Goal: Information Seeking & Learning: Learn about a topic

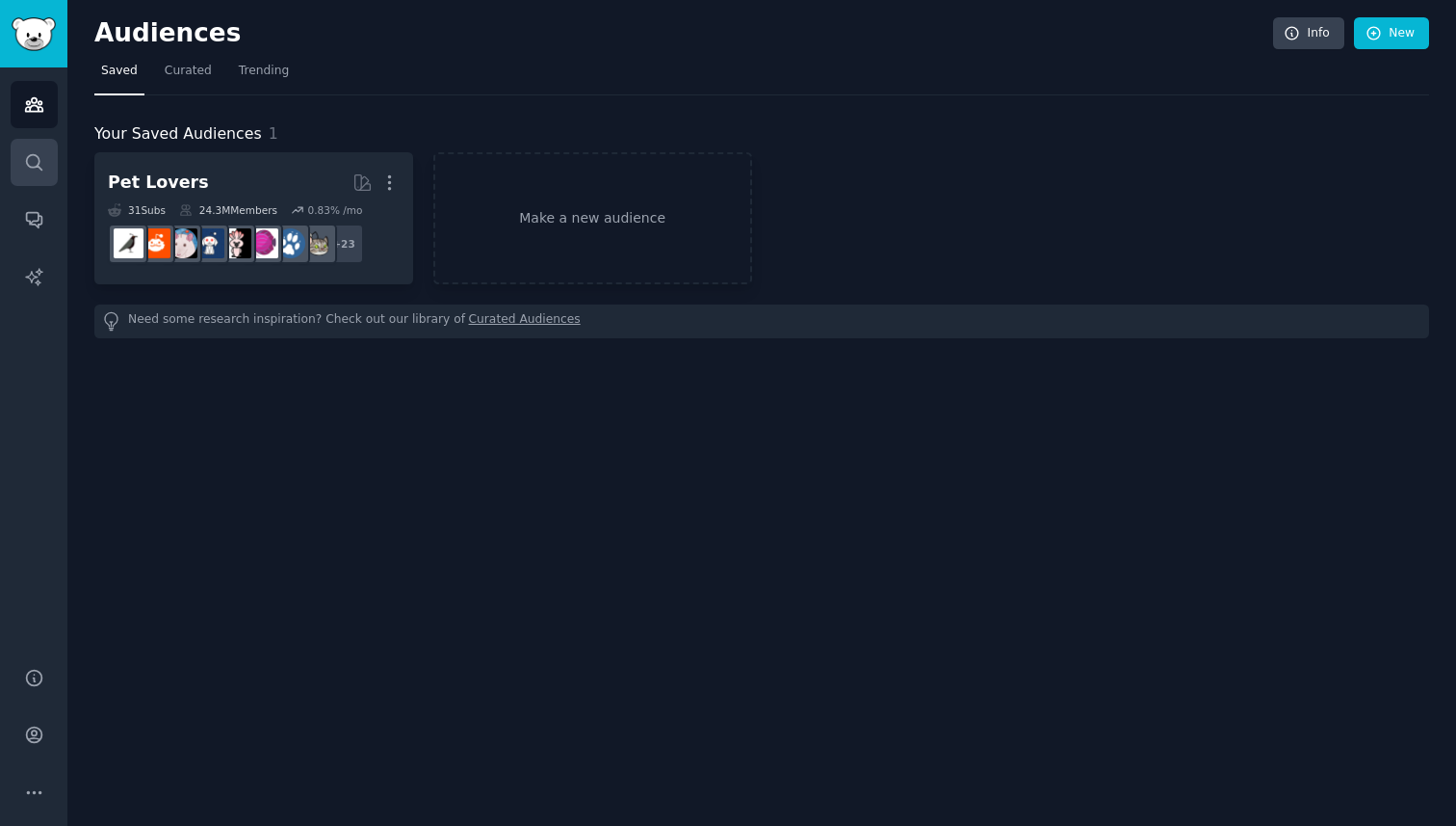
click at [37, 145] on link "Search" at bounding box center [34, 163] width 47 height 47
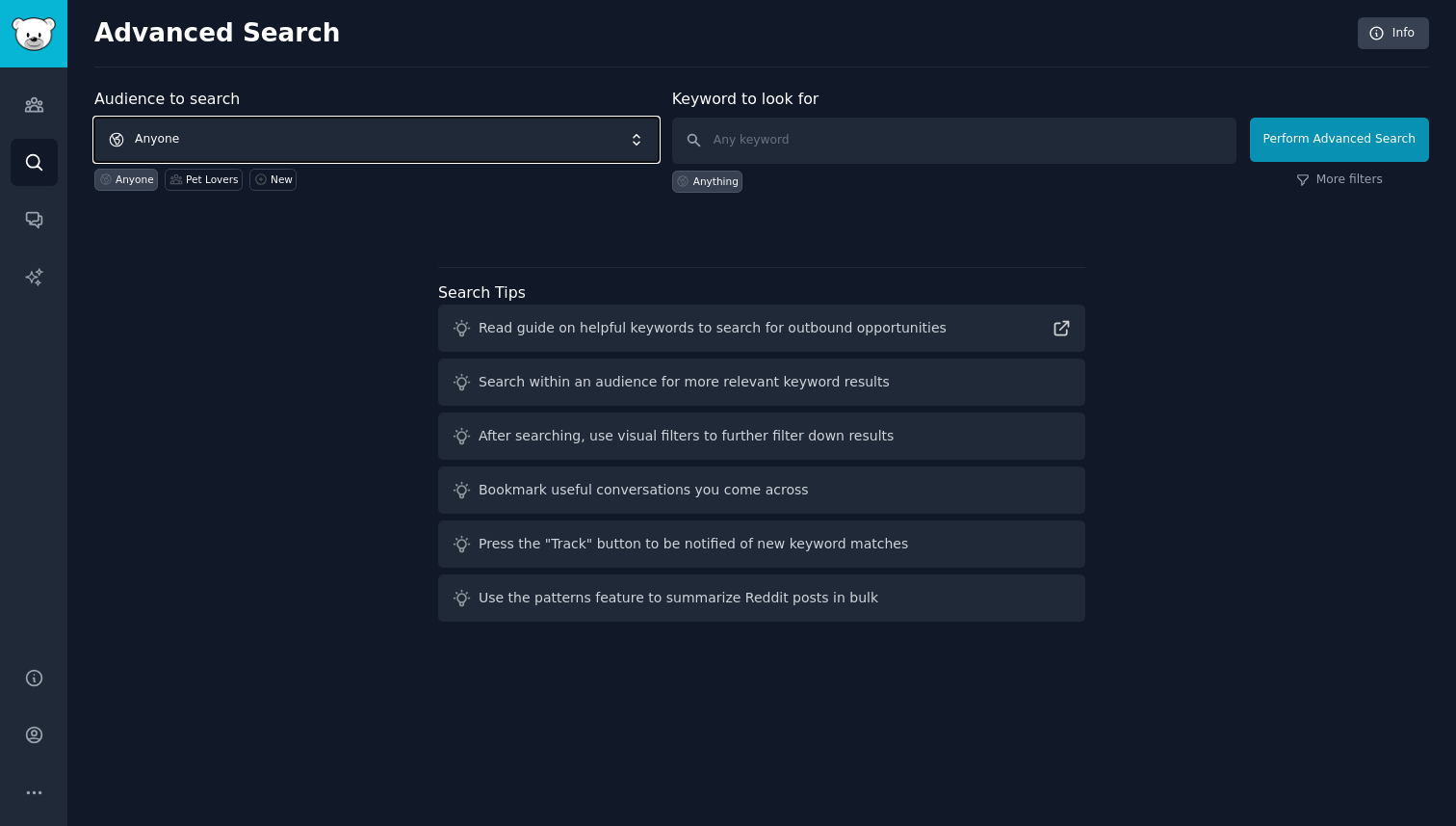
click at [568, 135] on span "Anyone" at bounding box center [376, 139] width 564 height 44
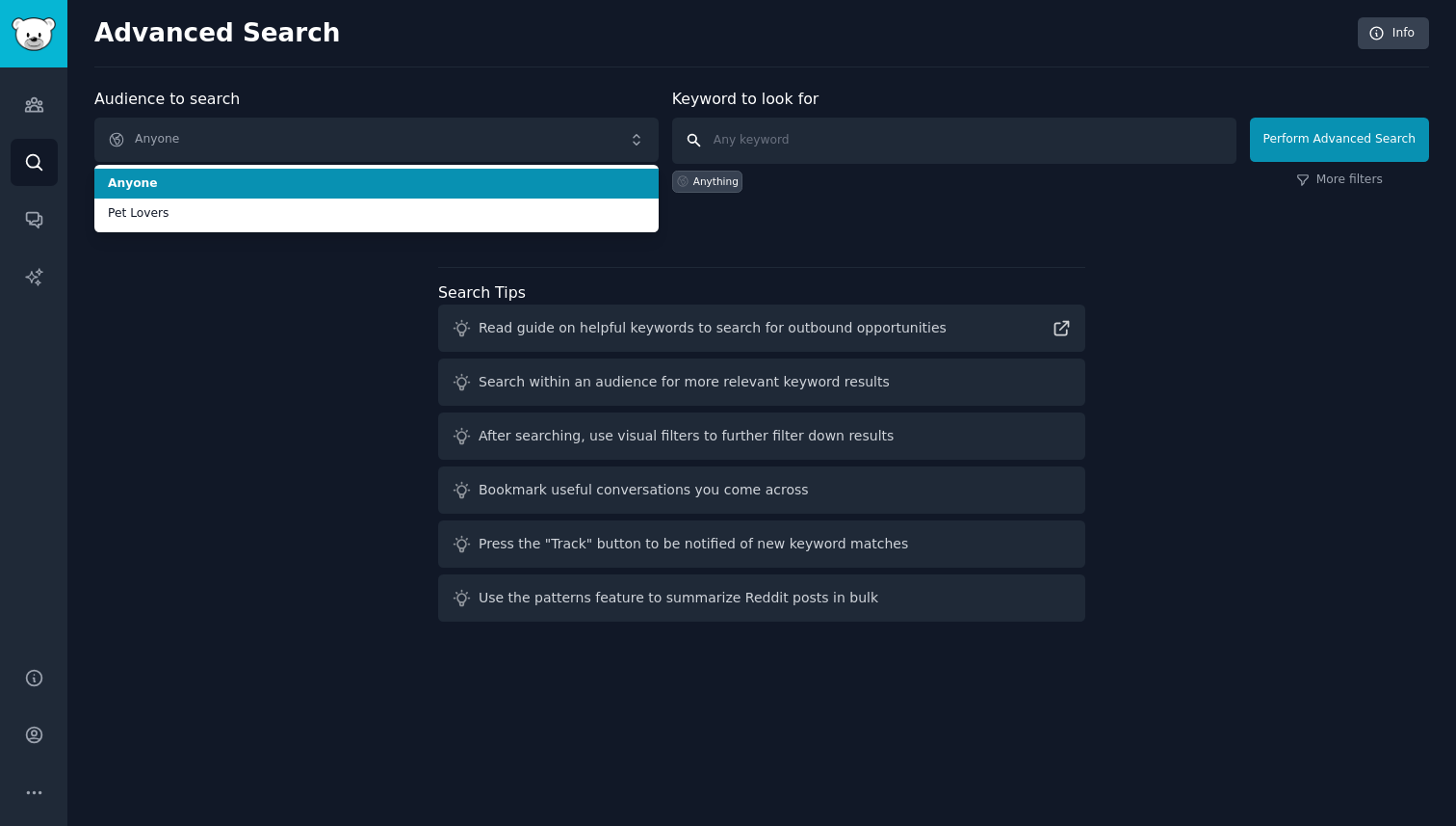
click at [830, 155] on input "text" at bounding box center [954, 140] width 564 height 46
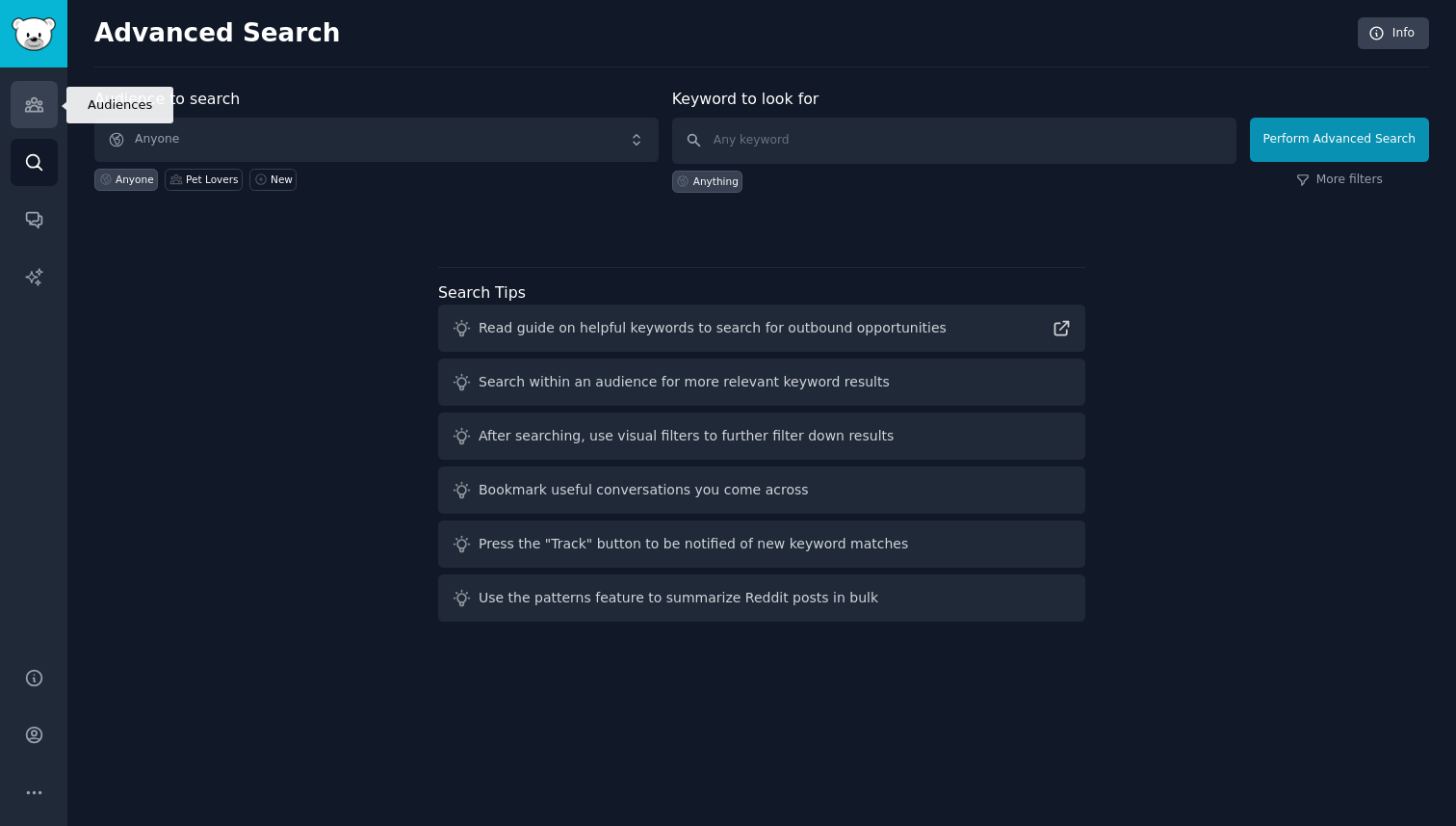
click at [26, 111] on icon "Sidebar" at bounding box center [33, 104] width 21 height 21
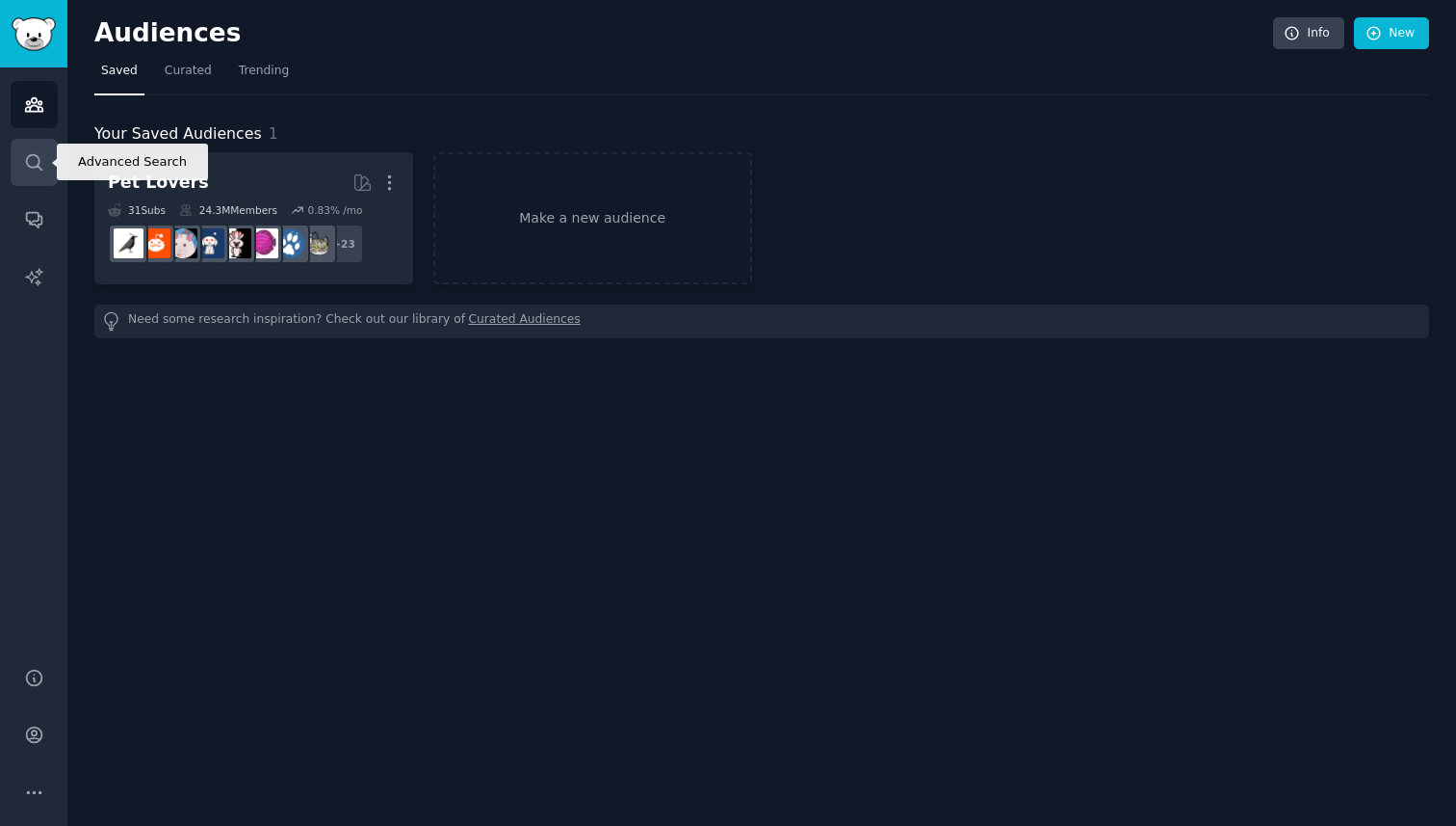
click at [22, 152] on link "Search" at bounding box center [34, 163] width 47 height 47
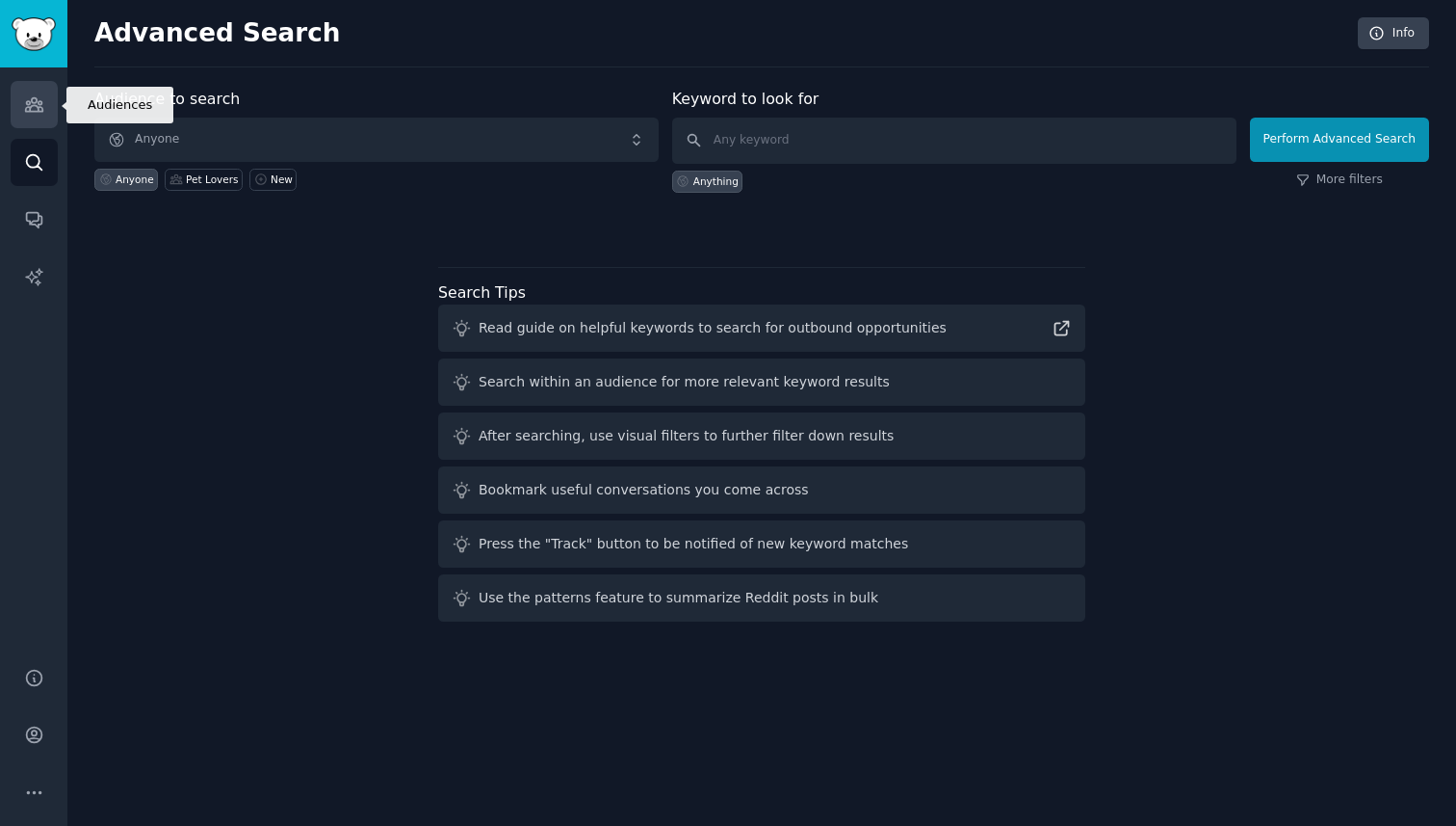
click at [19, 116] on link "Audiences" at bounding box center [34, 104] width 47 height 47
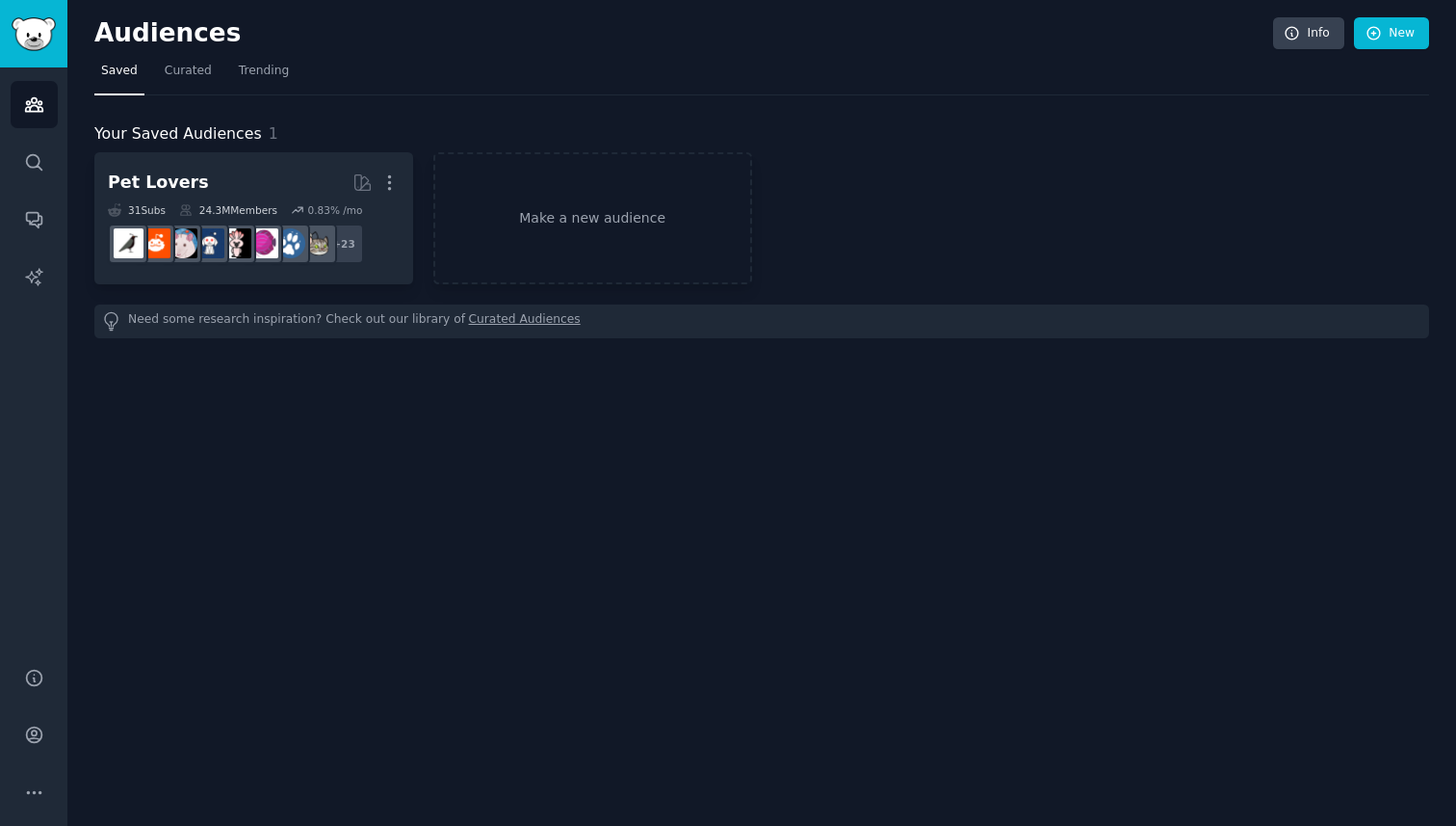
click at [30, 135] on div "Audiences Search Conversations AI Reports" at bounding box center [33, 355] width 67 height 577
click at [35, 161] on icon "Sidebar" at bounding box center [33, 162] width 21 height 21
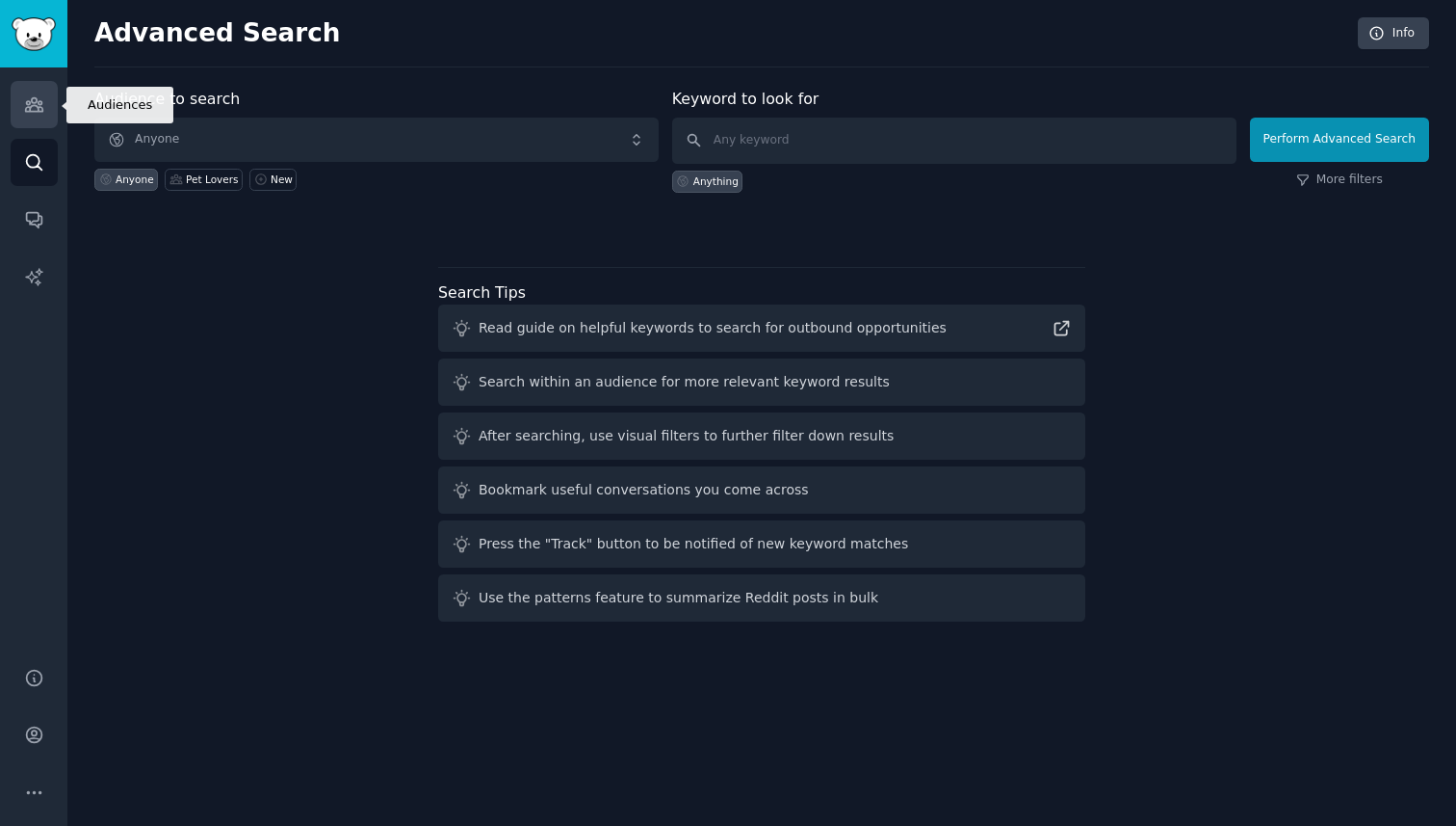
click at [26, 87] on link "Audiences" at bounding box center [34, 104] width 47 height 47
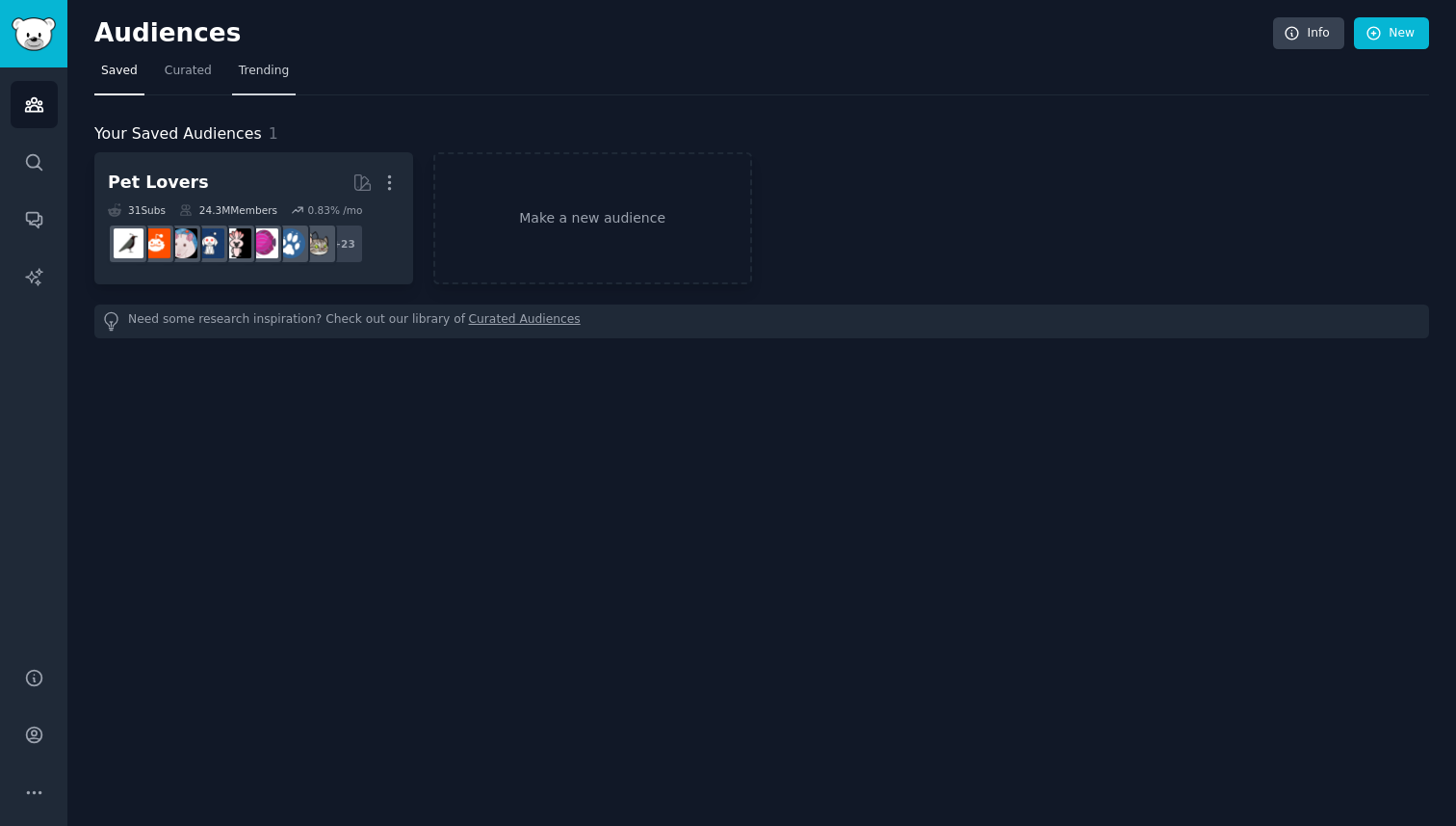
click at [279, 69] on span "Trending" at bounding box center [263, 72] width 50 height 18
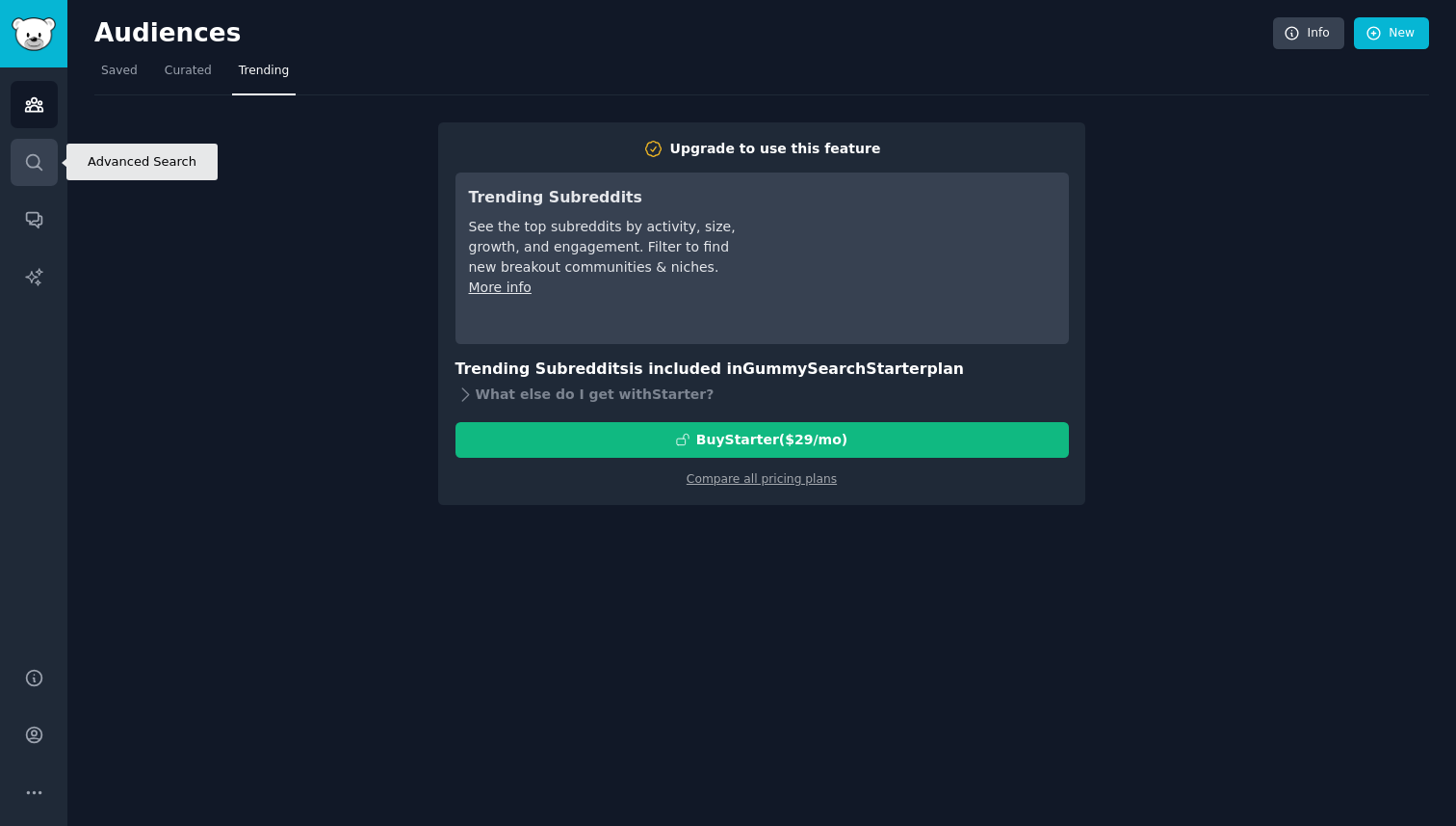
click at [30, 148] on link "Search" at bounding box center [34, 163] width 47 height 47
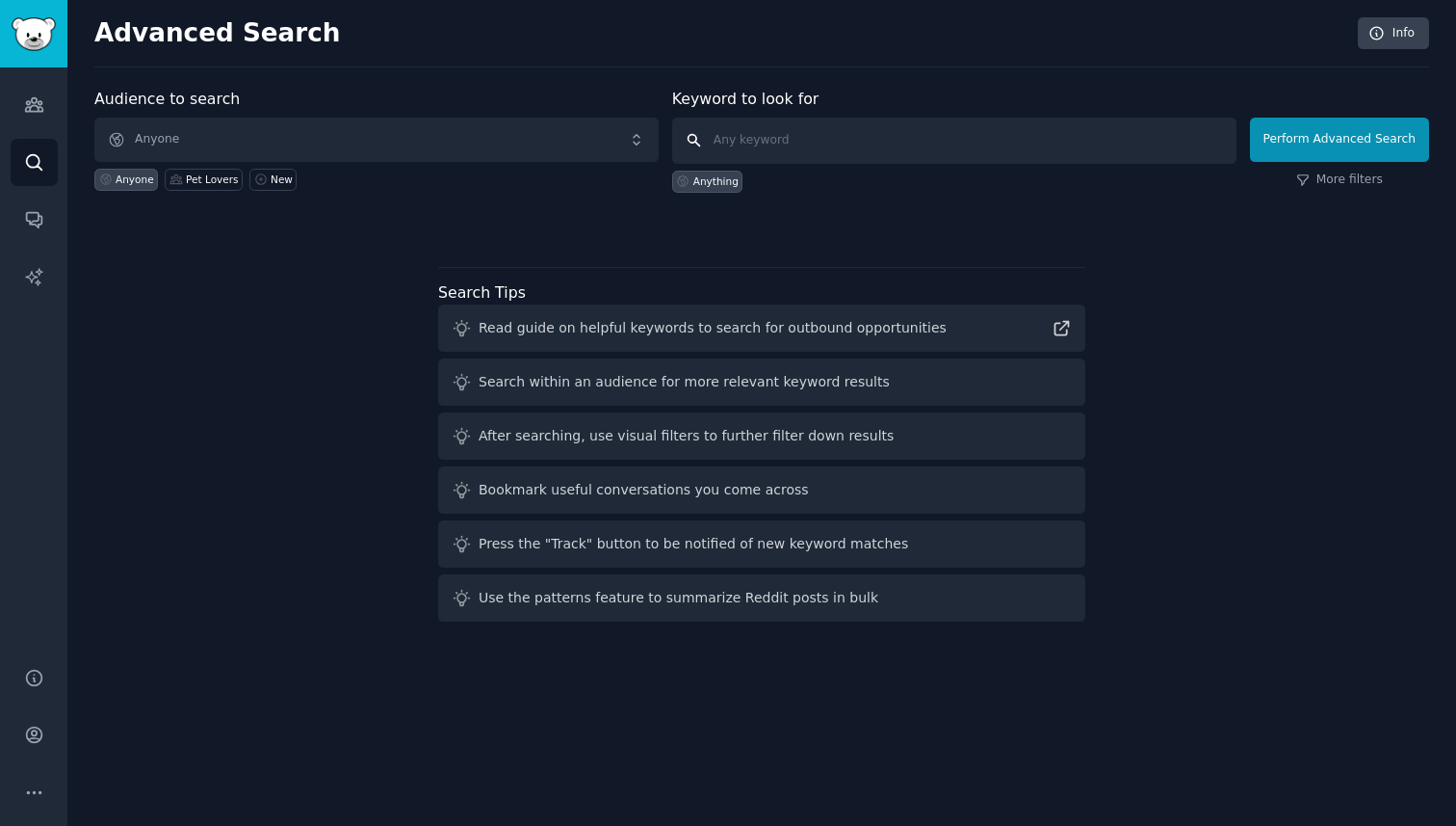
click at [868, 119] on input "text" at bounding box center [954, 140] width 564 height 46
type input "The_SEO"
click button "Perform Advanced Search" at bounding box center [1340, 139] width 179 height 44
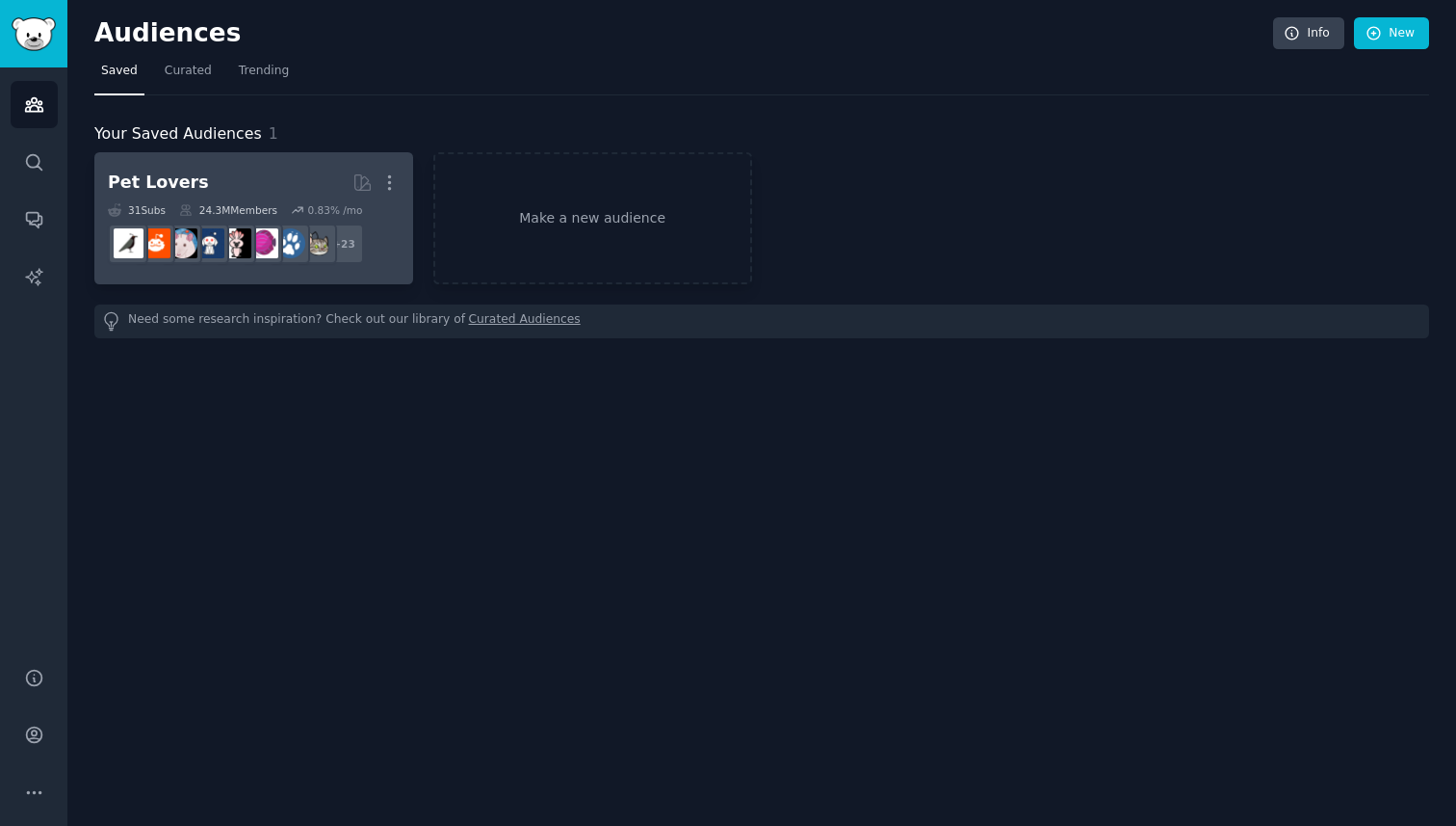
click at [377, 177] on div "More" at bounding box center [376, 182] width 47 height 34
click at [390, 172] on icon "button" at bounding box center [389, 182] width 21 height 21
click at [346, 216] on p "Delete" at bounding box center [337, 223] width 44 height 21
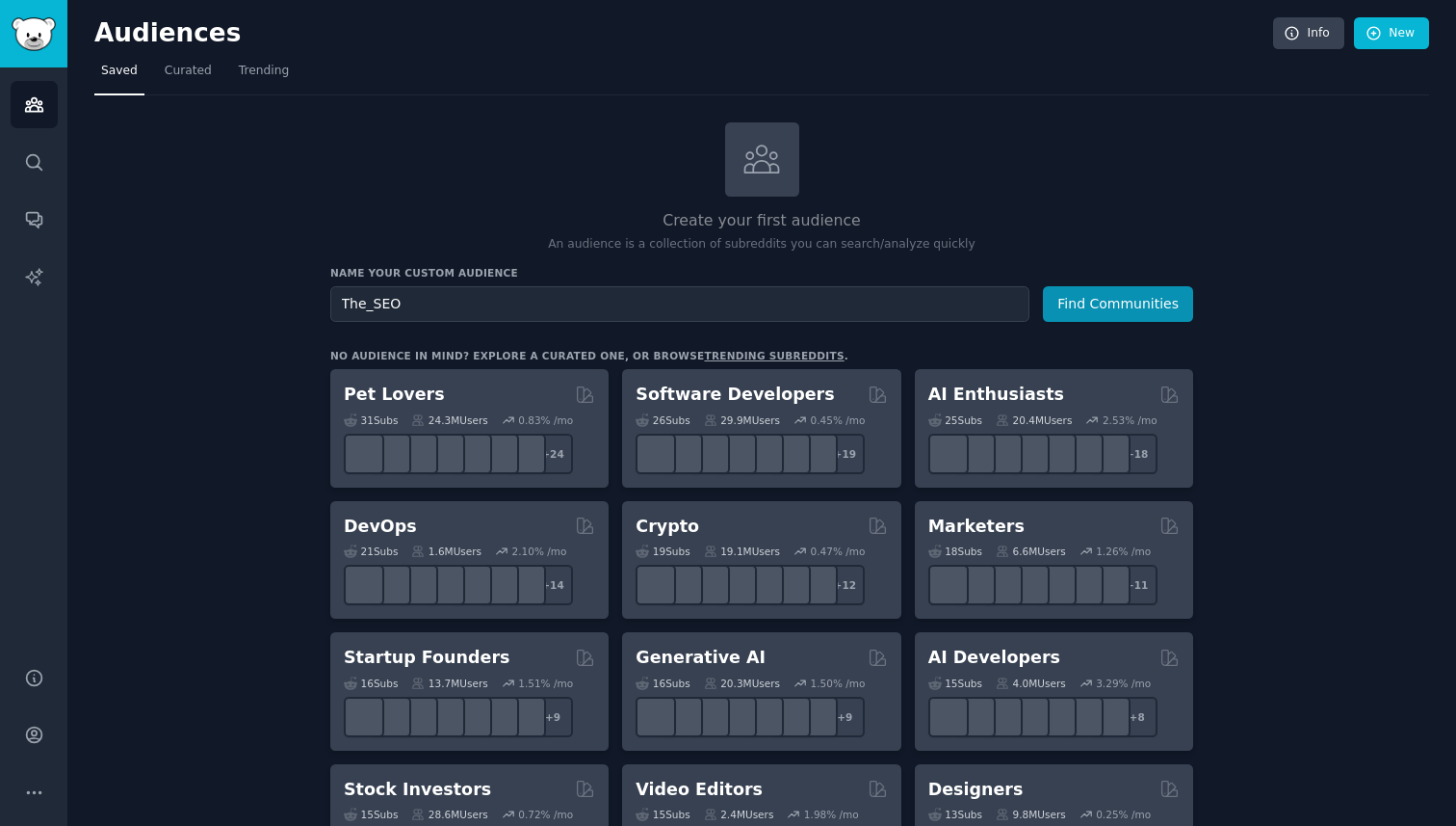
type input "The_SEO"
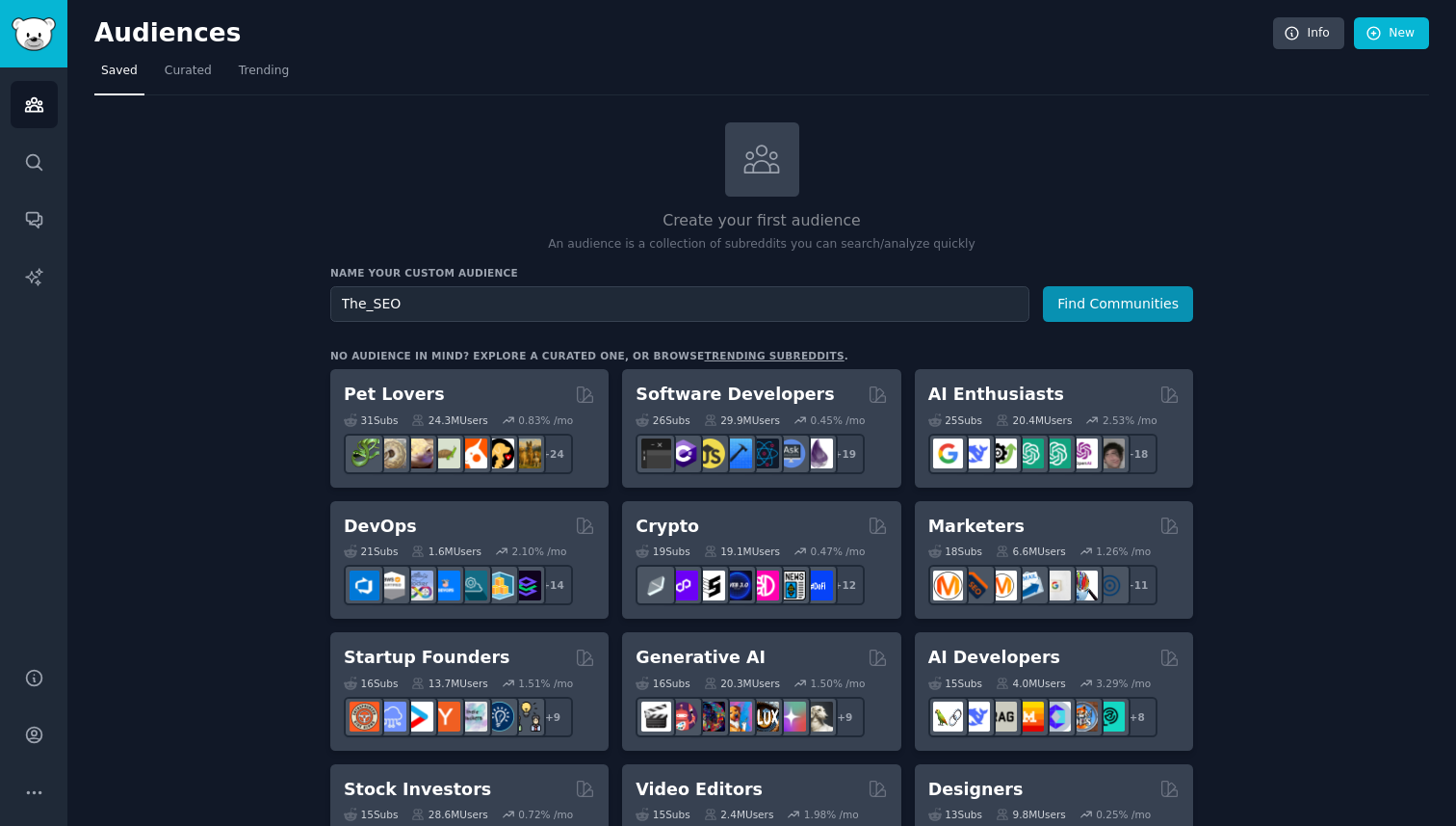
click at [1043, 286] on button "Find Communities" at bounding box center [1118, 304] width 150 height 35
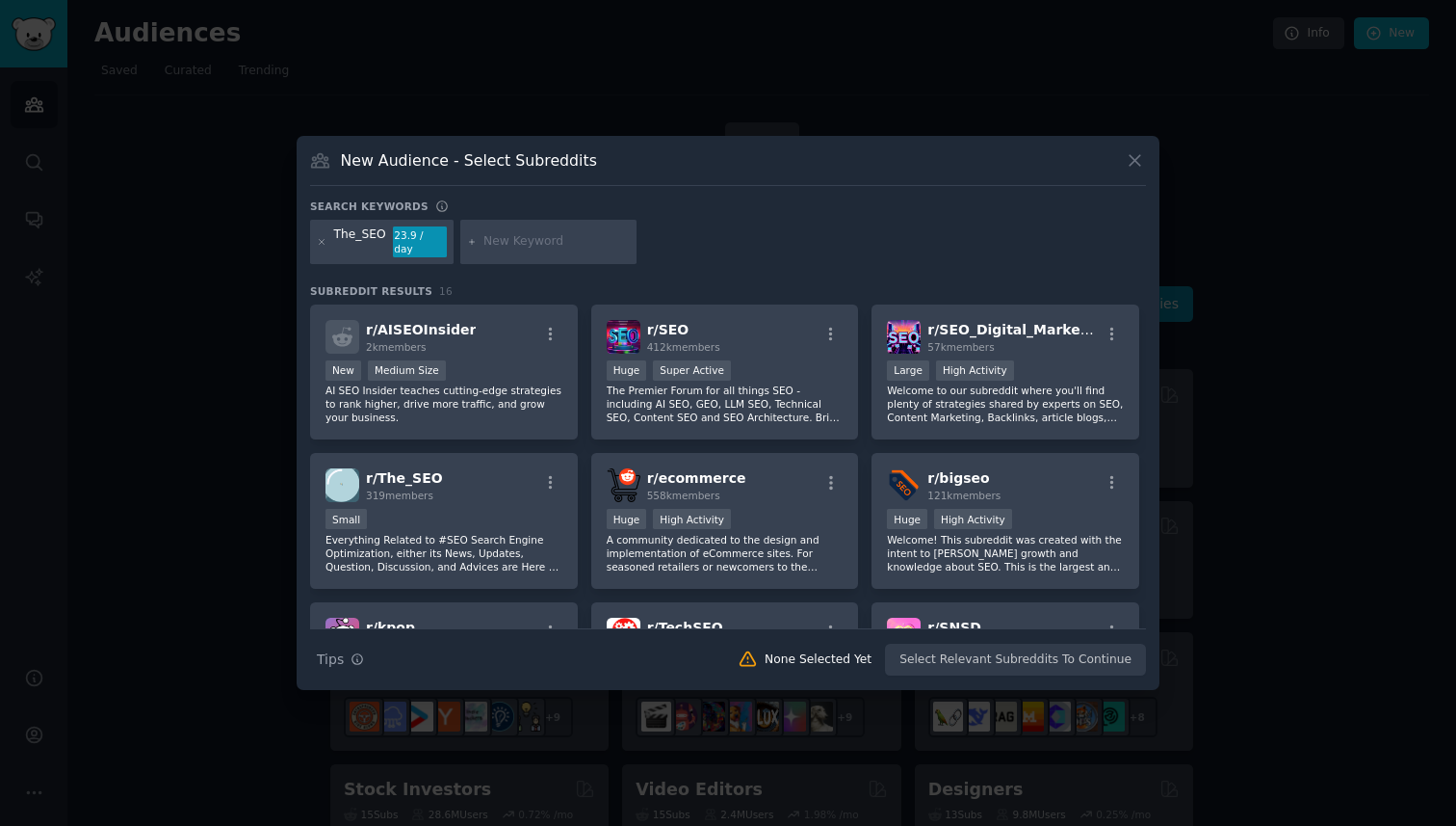
click at [1138, 167] on icon at bounding box center [1135, 160] width 21 height 21
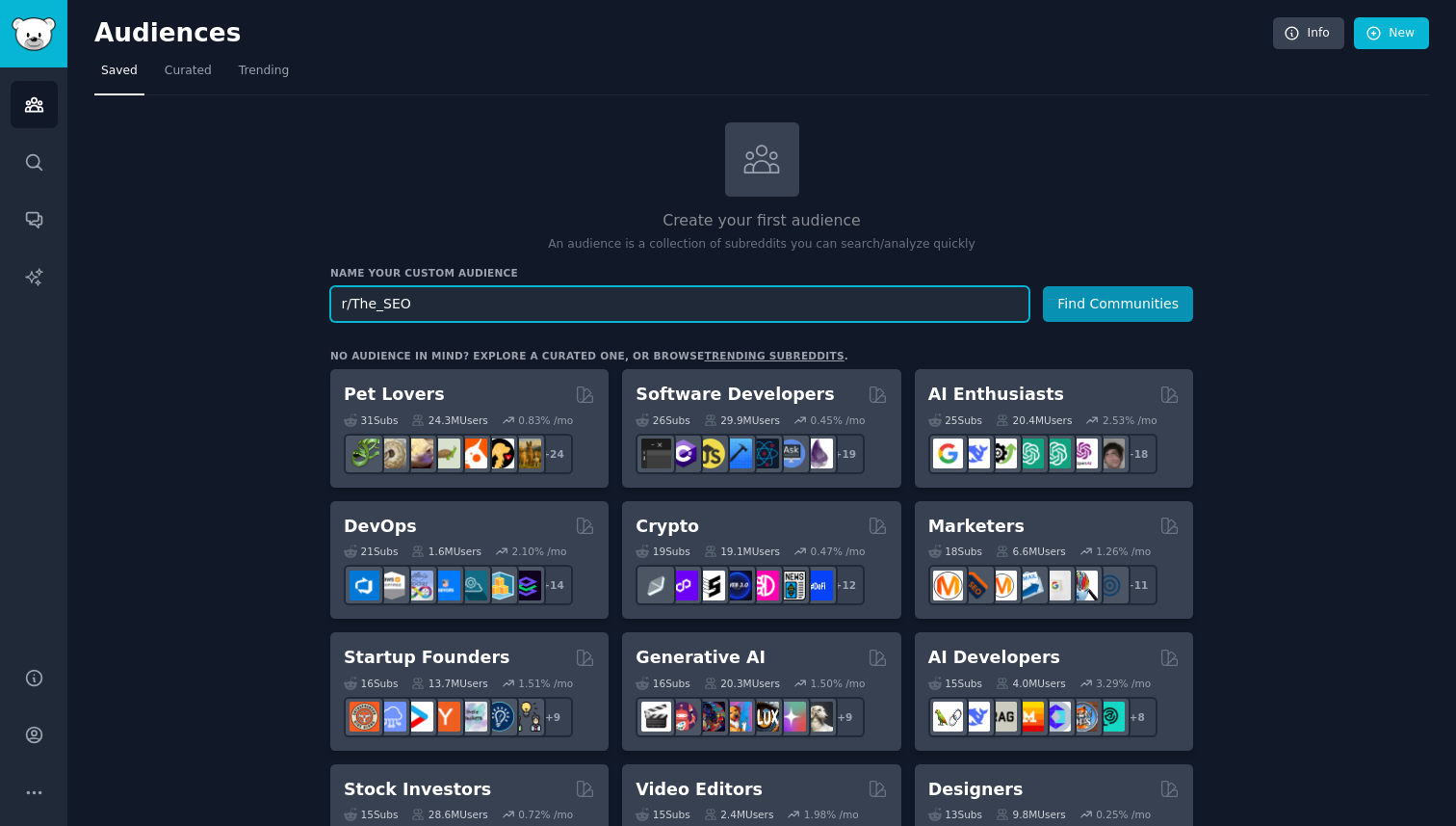
type input "r/The_SEO"
click at [1043, 286] on button "Find Communities" at bounding box center [1118, 304] width 150 height 35
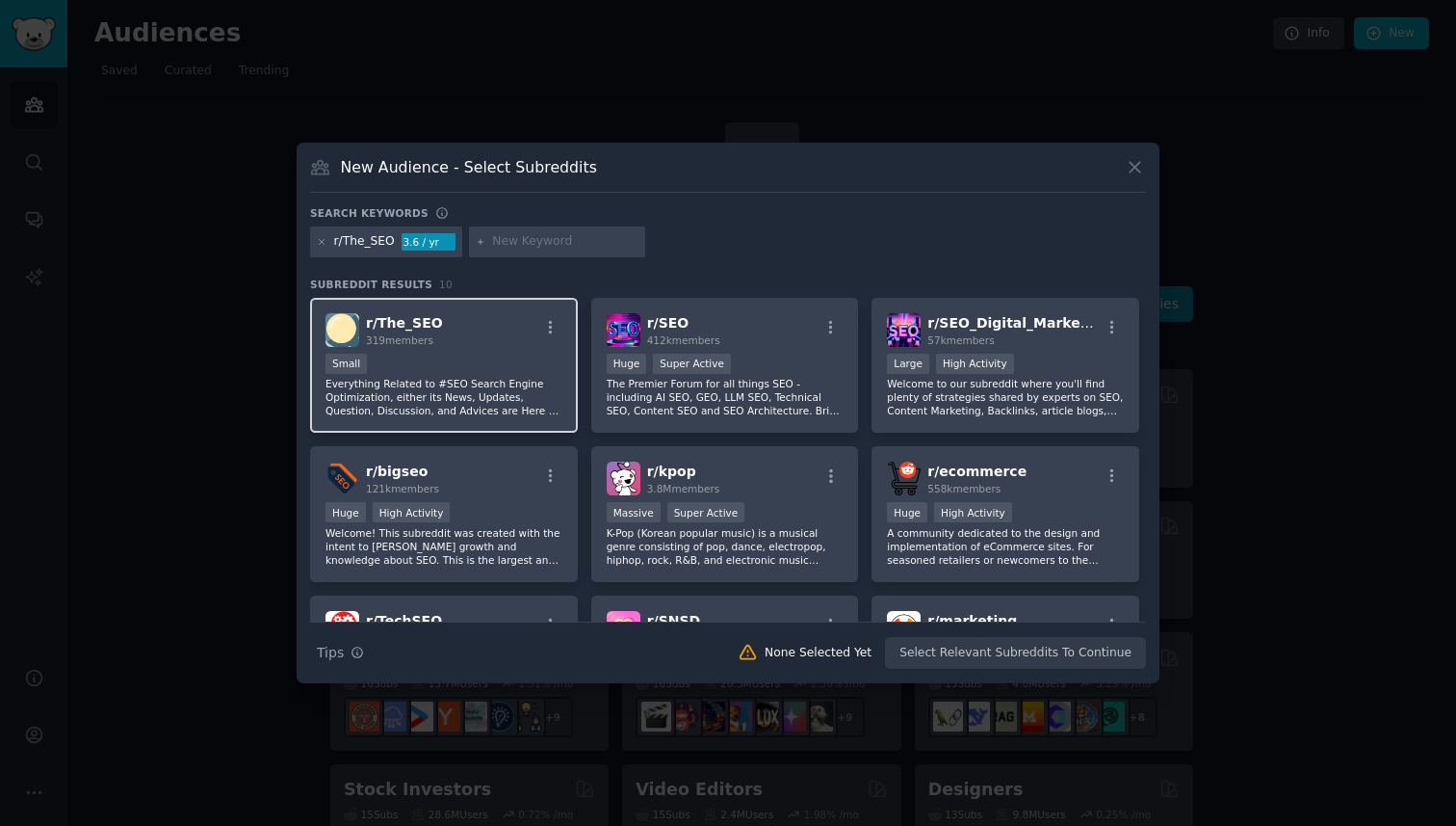
click at [514, 342] on div "r/ The_SEO 319 members" at bounding box center [443, 330] width 236 height 34
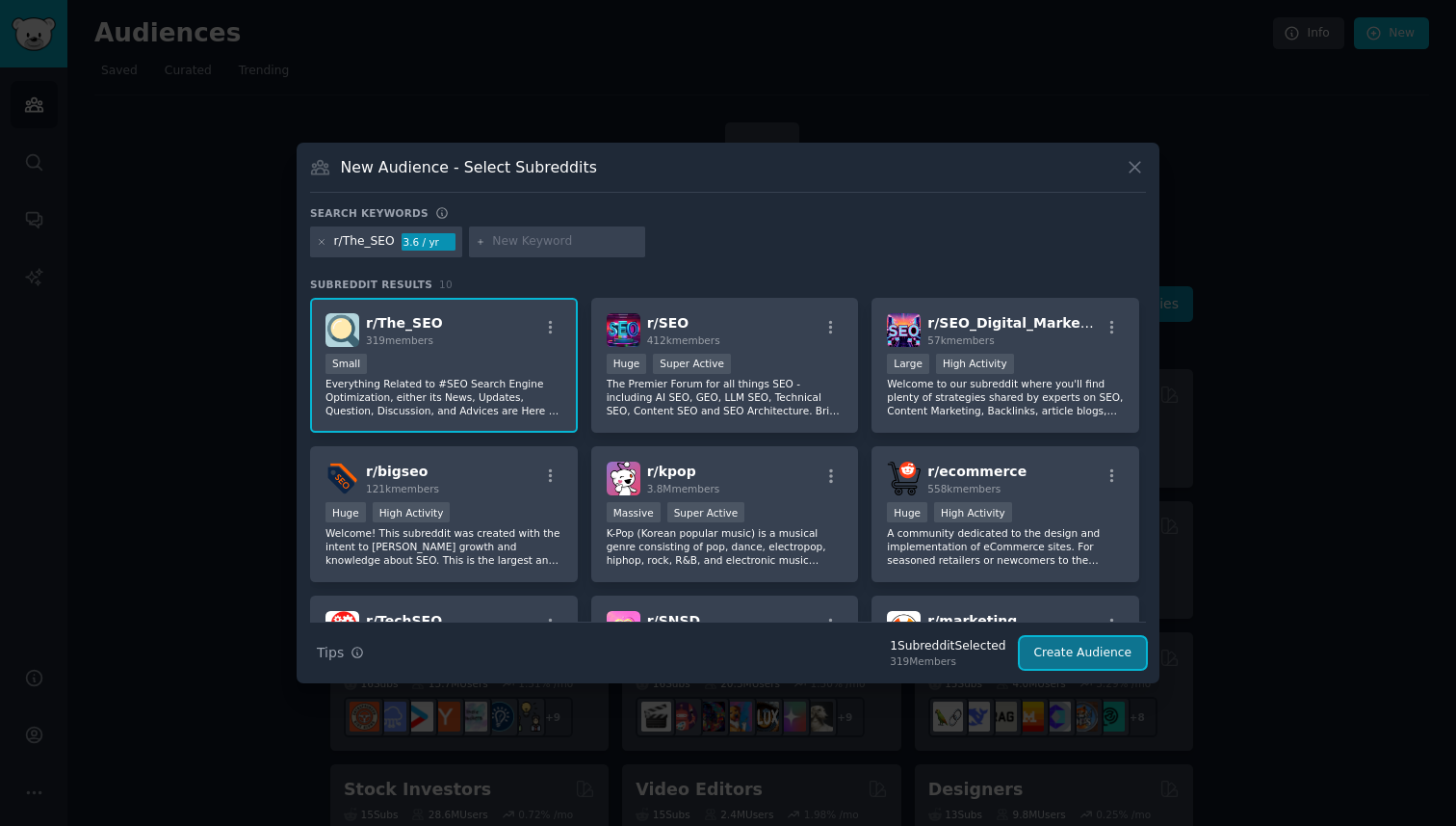
click at [1095, 655] on button "Create Audience" at bounding box center [1083, 653] width 127 height 33
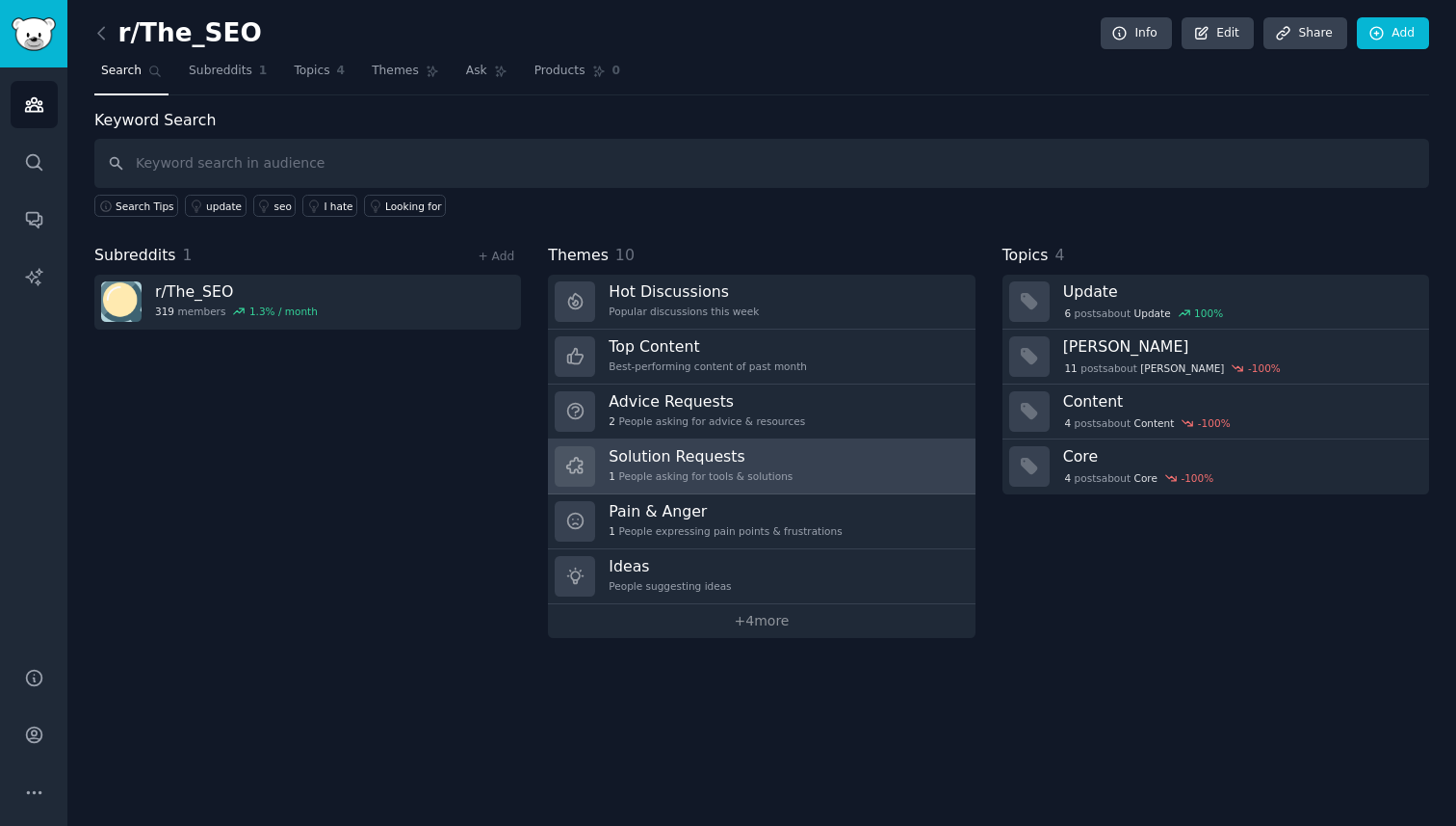
click at [751, 471] on div "1 People asking for tools & solutions" at bounding box center [700, 476] width 184 height 14
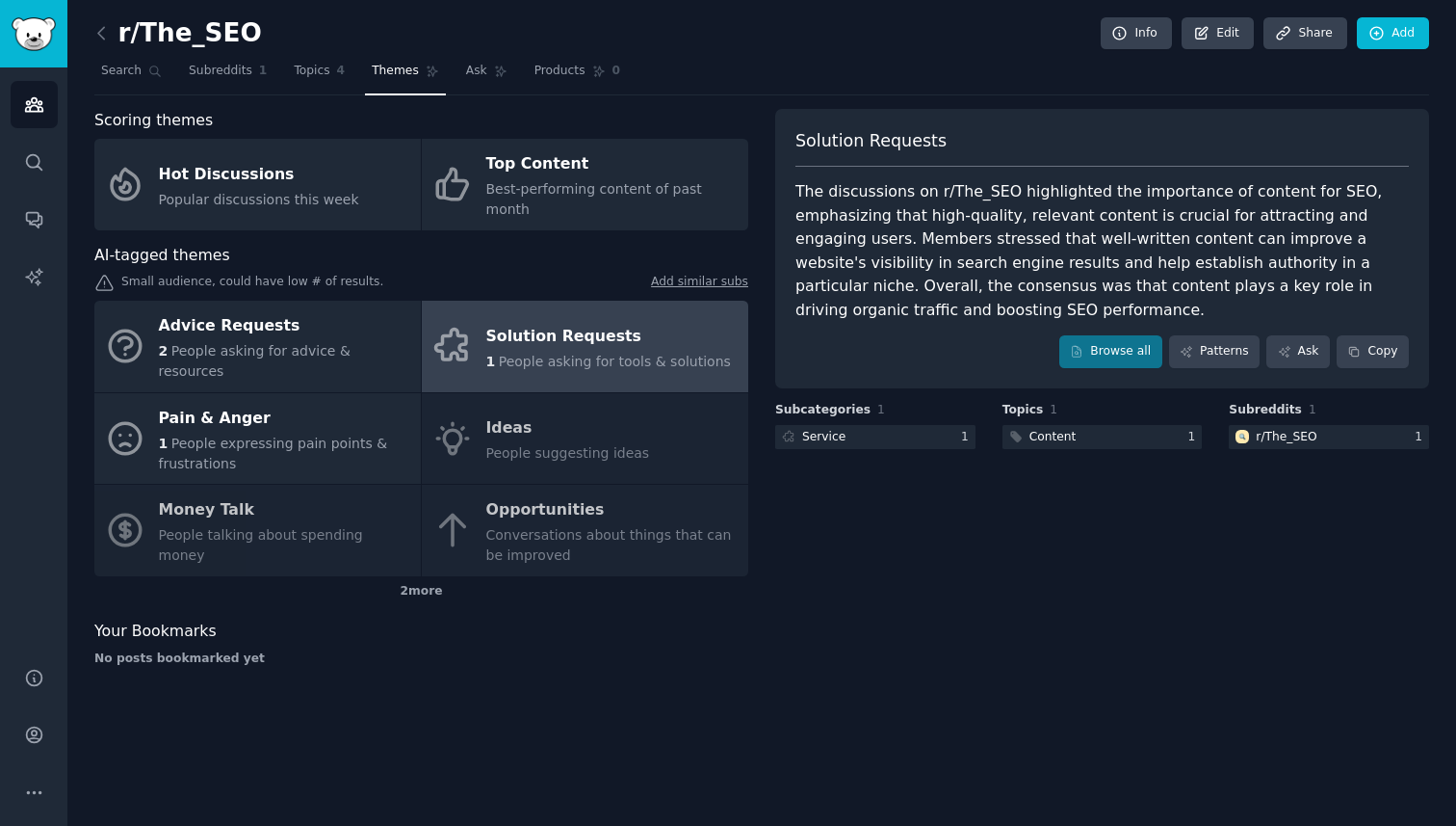
click at [111, 35] on link at bounding box center [106, 34] width 24 height 31
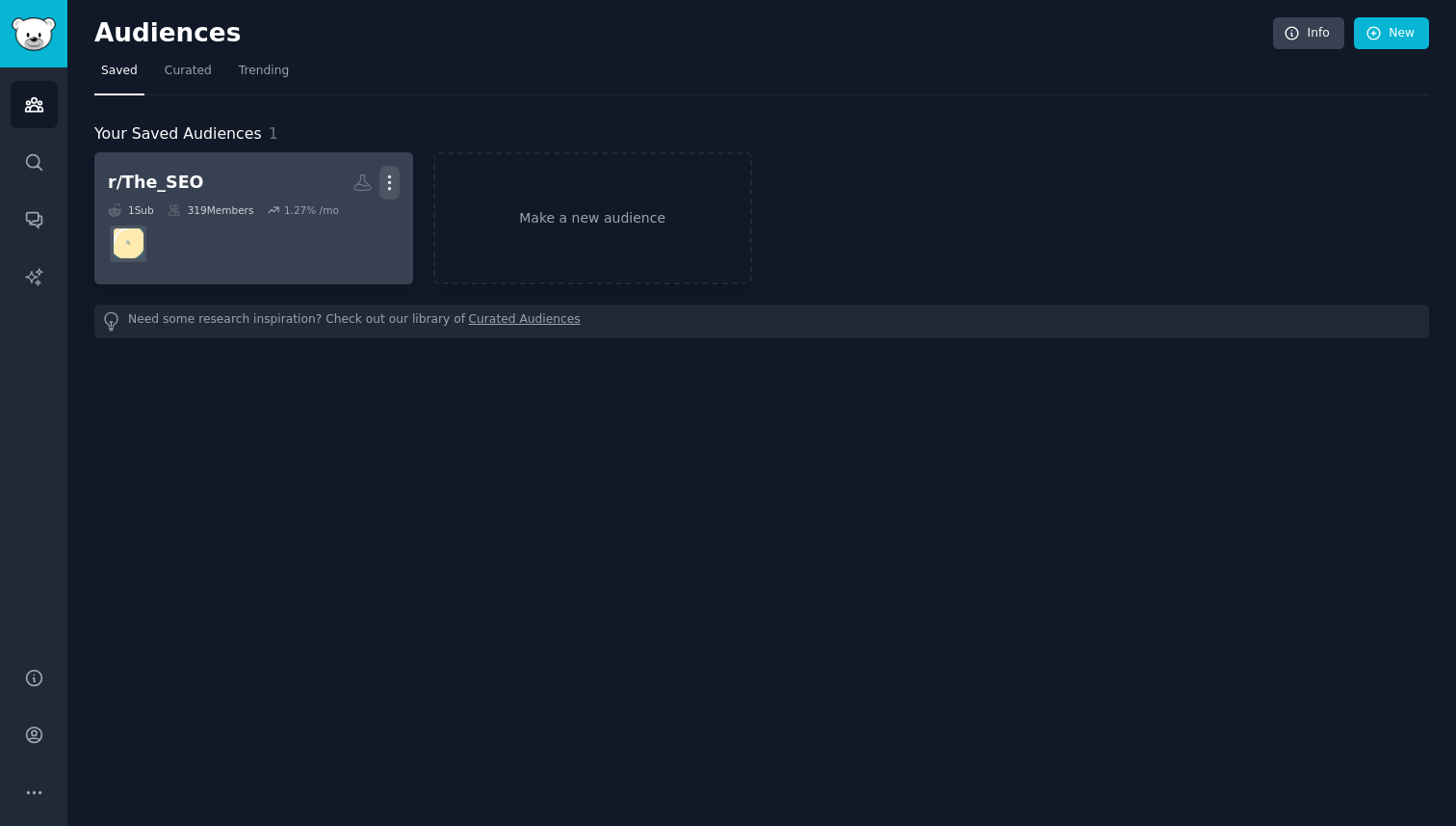
click at [382, 171] on button "More" at bounding box center [389, 182] width 21 height 34
click at [341, 220] on p "Delete" at bounding box center [337, 223] width 44 height 21
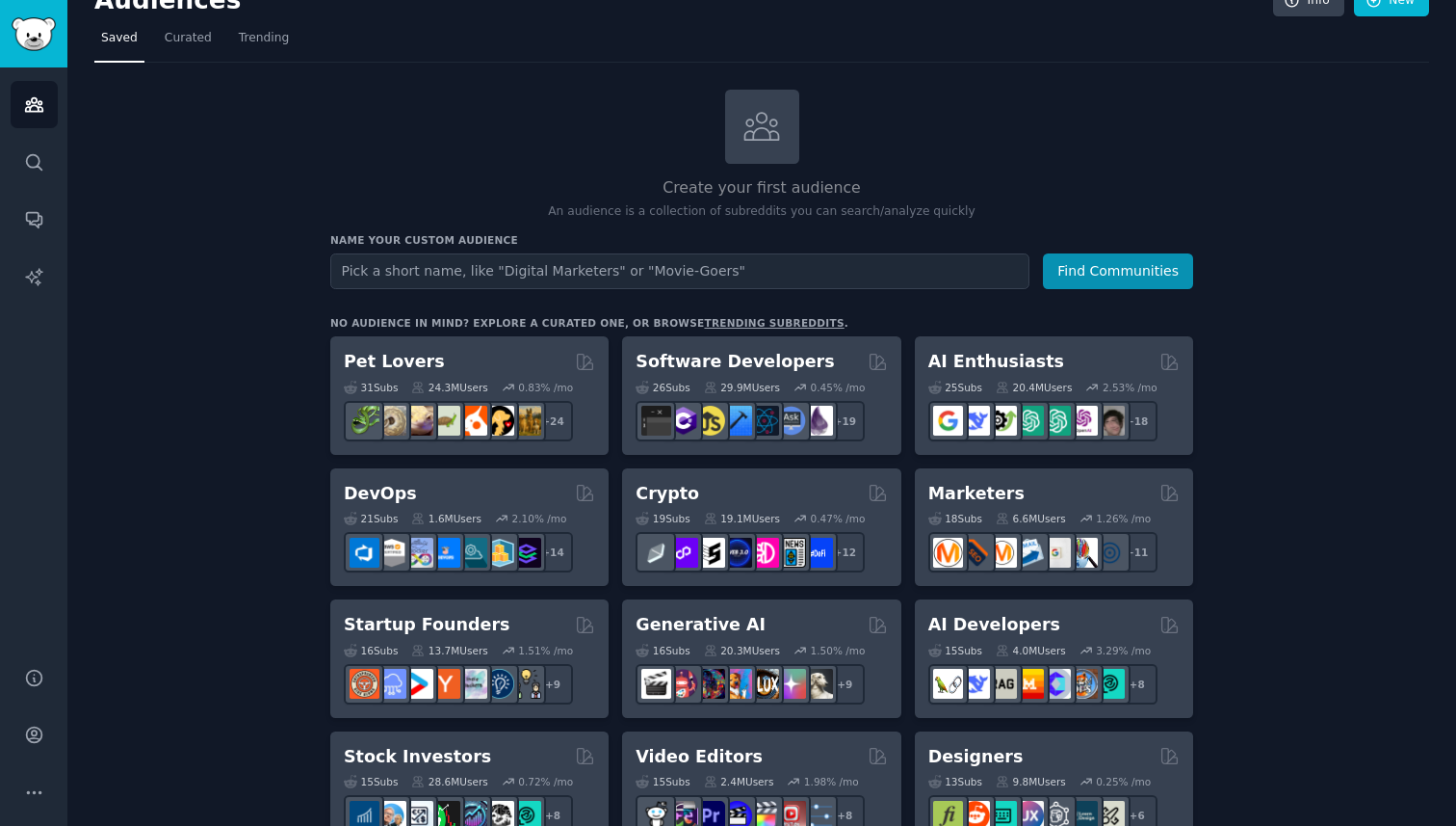
scroll to position [27, 0]
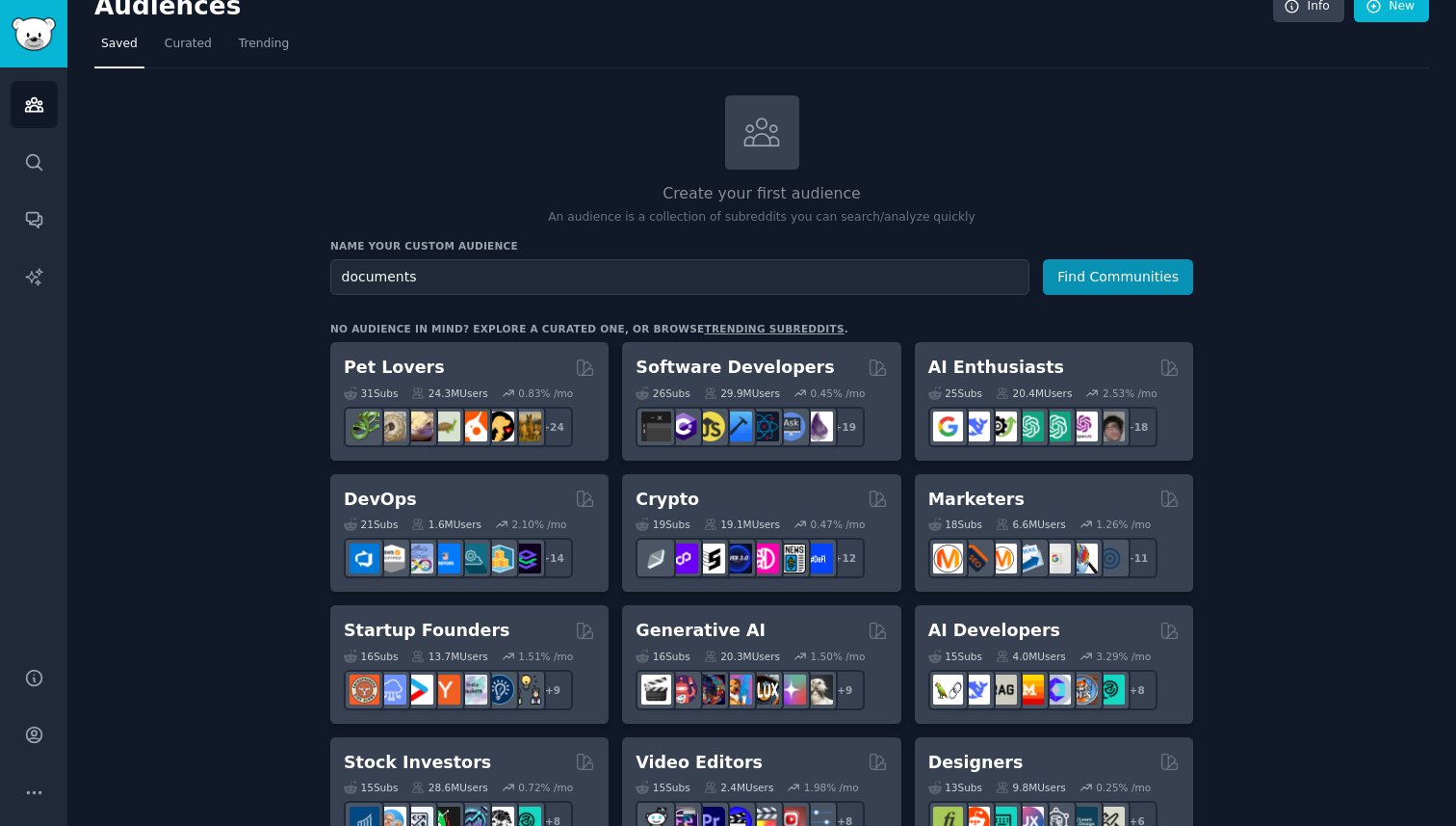
type input "documents"
click at [1043, 259] on button "Find Communities" at bounding box center [1118, 277] width 150 height 35
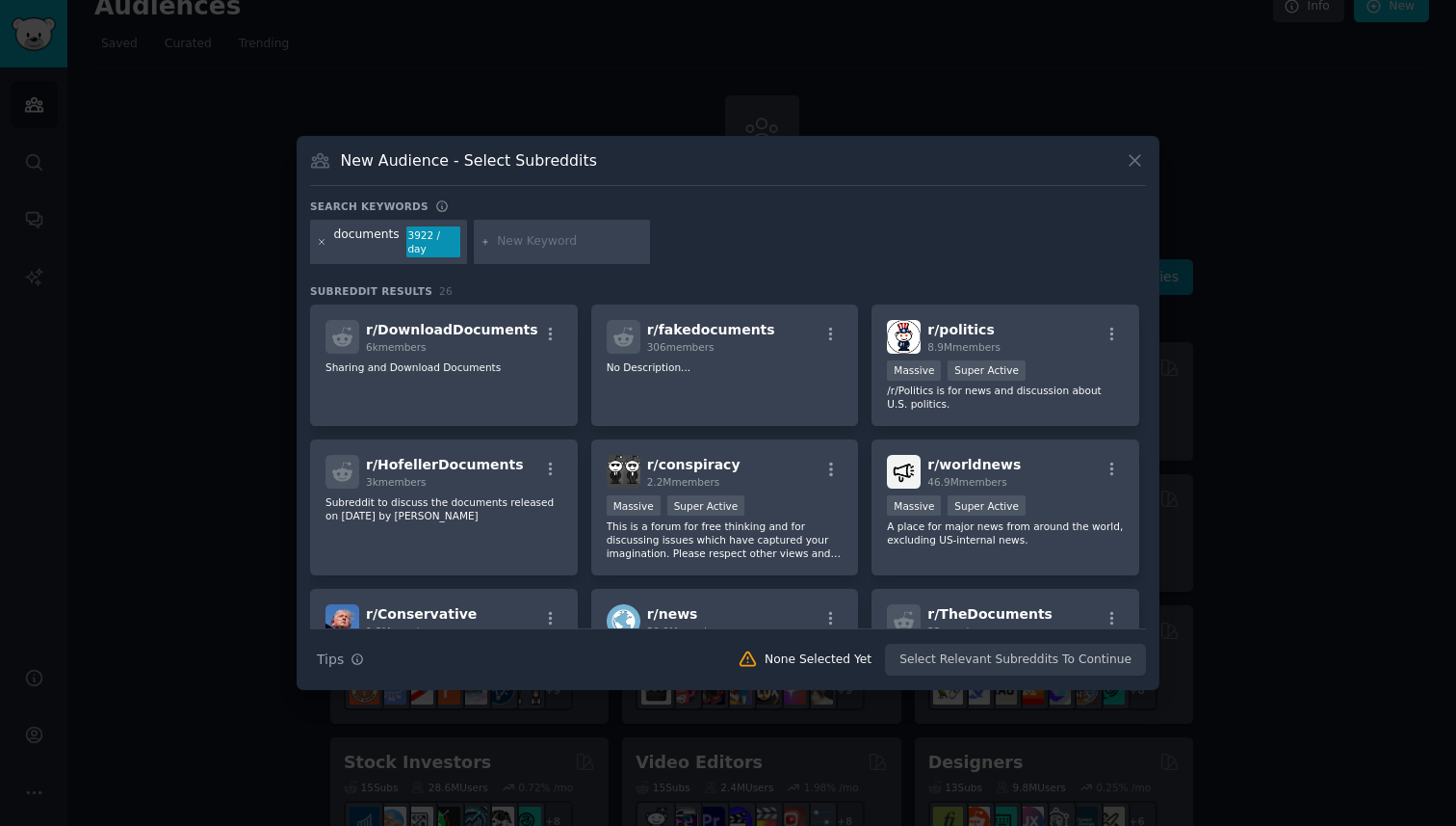
click at [321, 241] on icon at bounding box center [322, 241] width 5 height 5
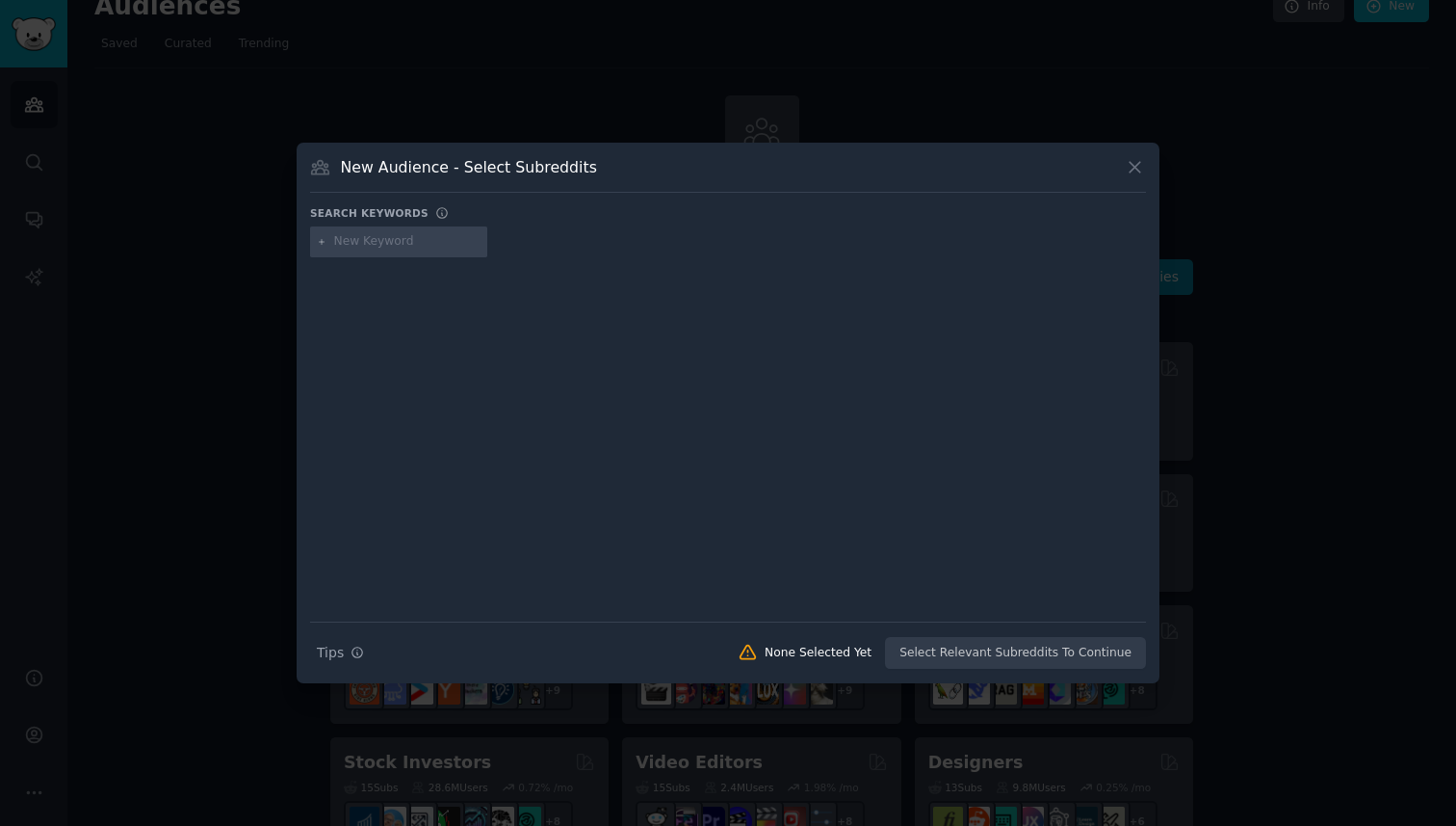
click at [378, 240] on input "text" at bounding box center [407, 242] width 147 height 18
type input "media"
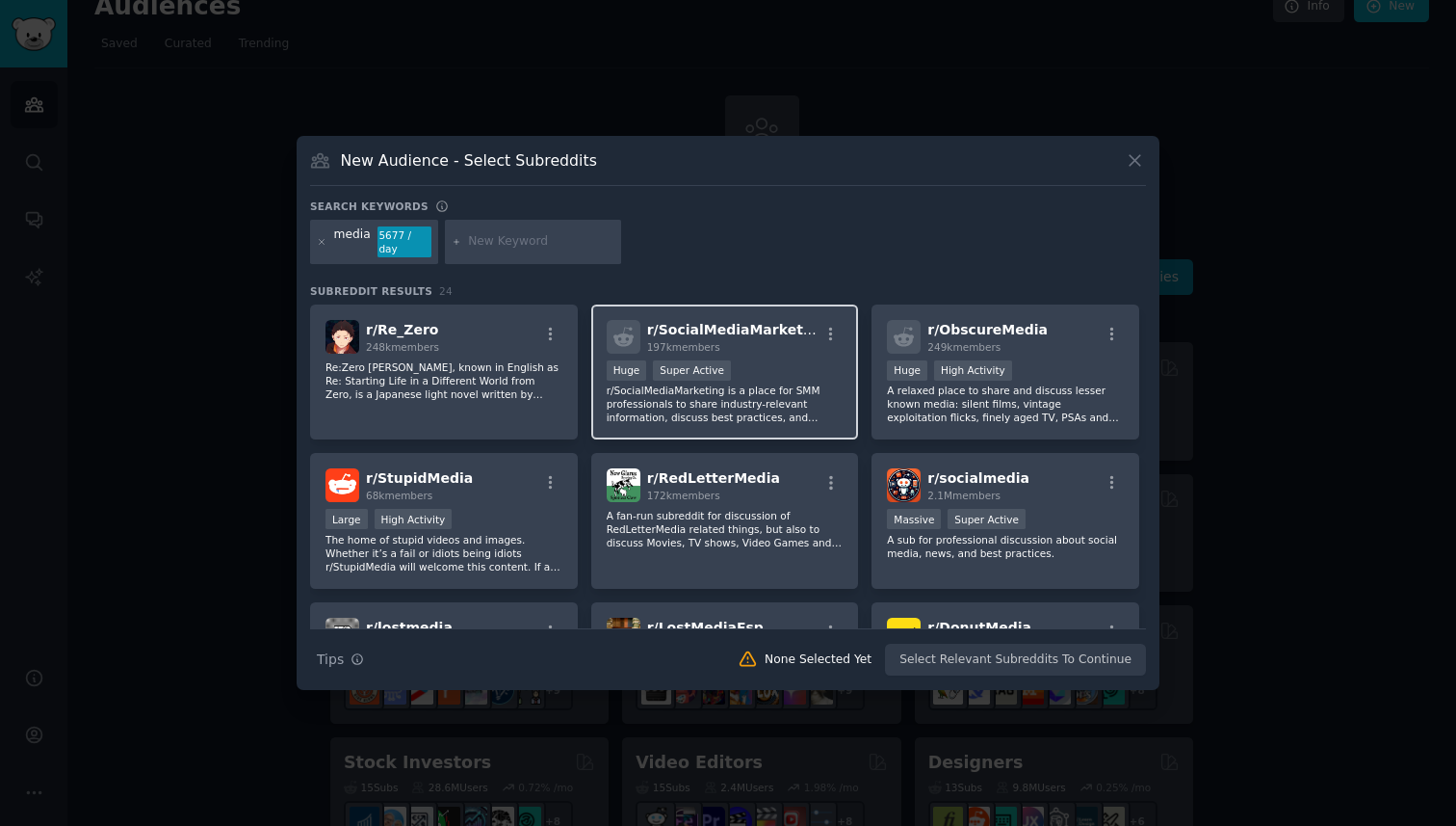
click at [749, 327] on span "r/ SocialMediaMarketing" at bounding box center [737, 329] width 180 height 16
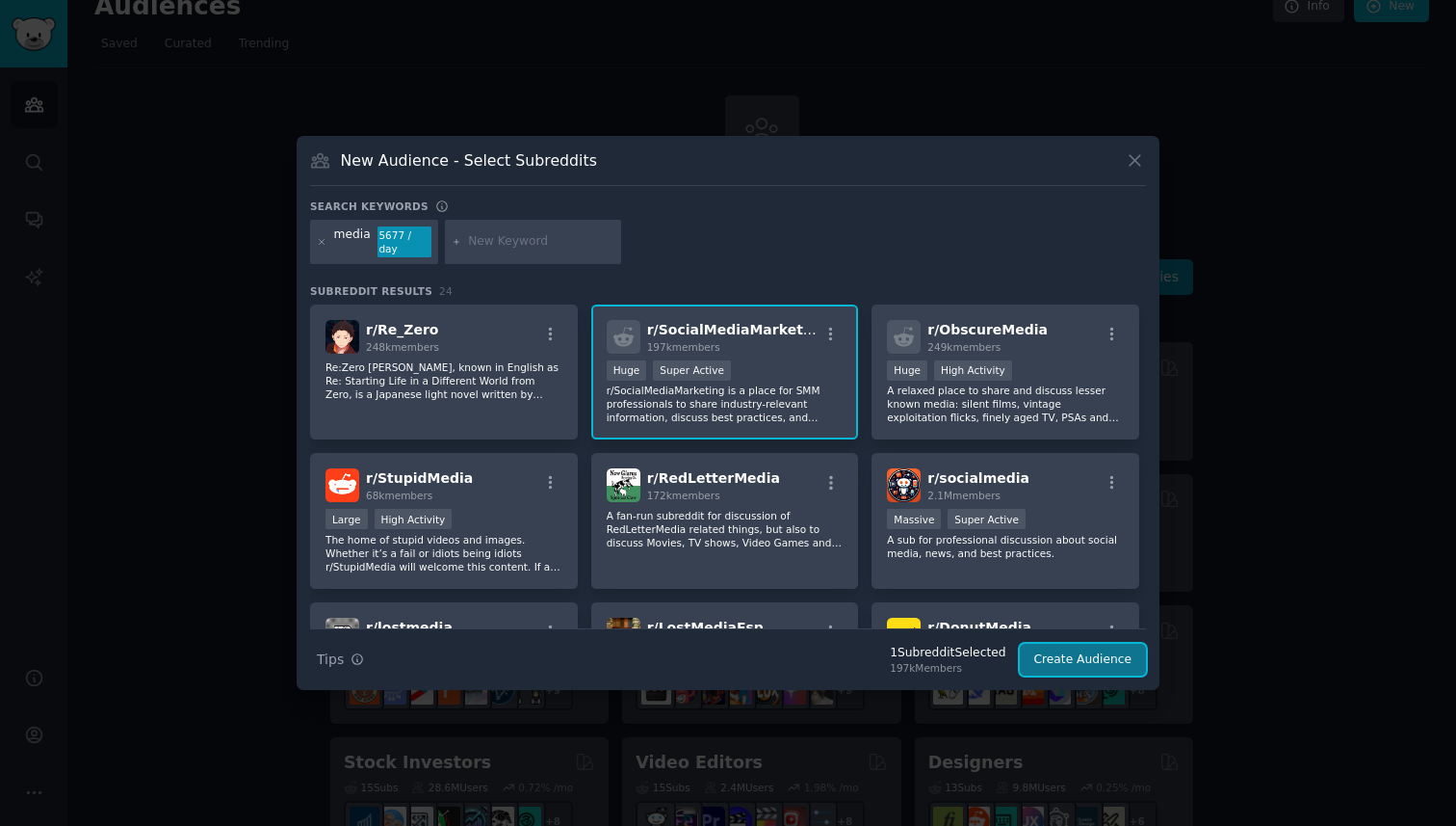
click at [1088, 647] on button "Create Audience" at bounding box center [1083, 659] width 127 height 33
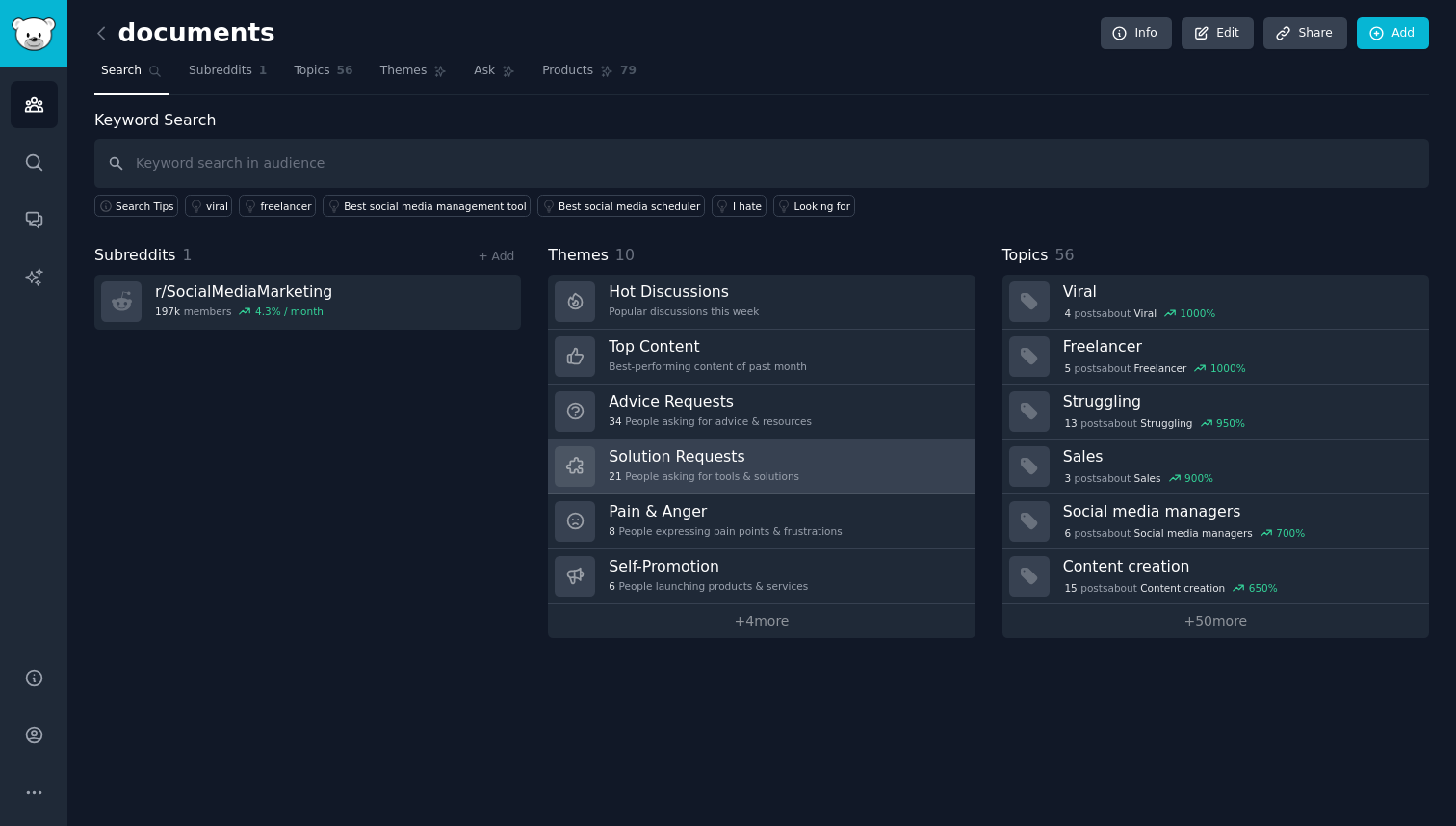
click at [719, 466] on div "Solution Requests 21 People asking for tools & solutions" at bounding box center [704, 466] width 191 height 40
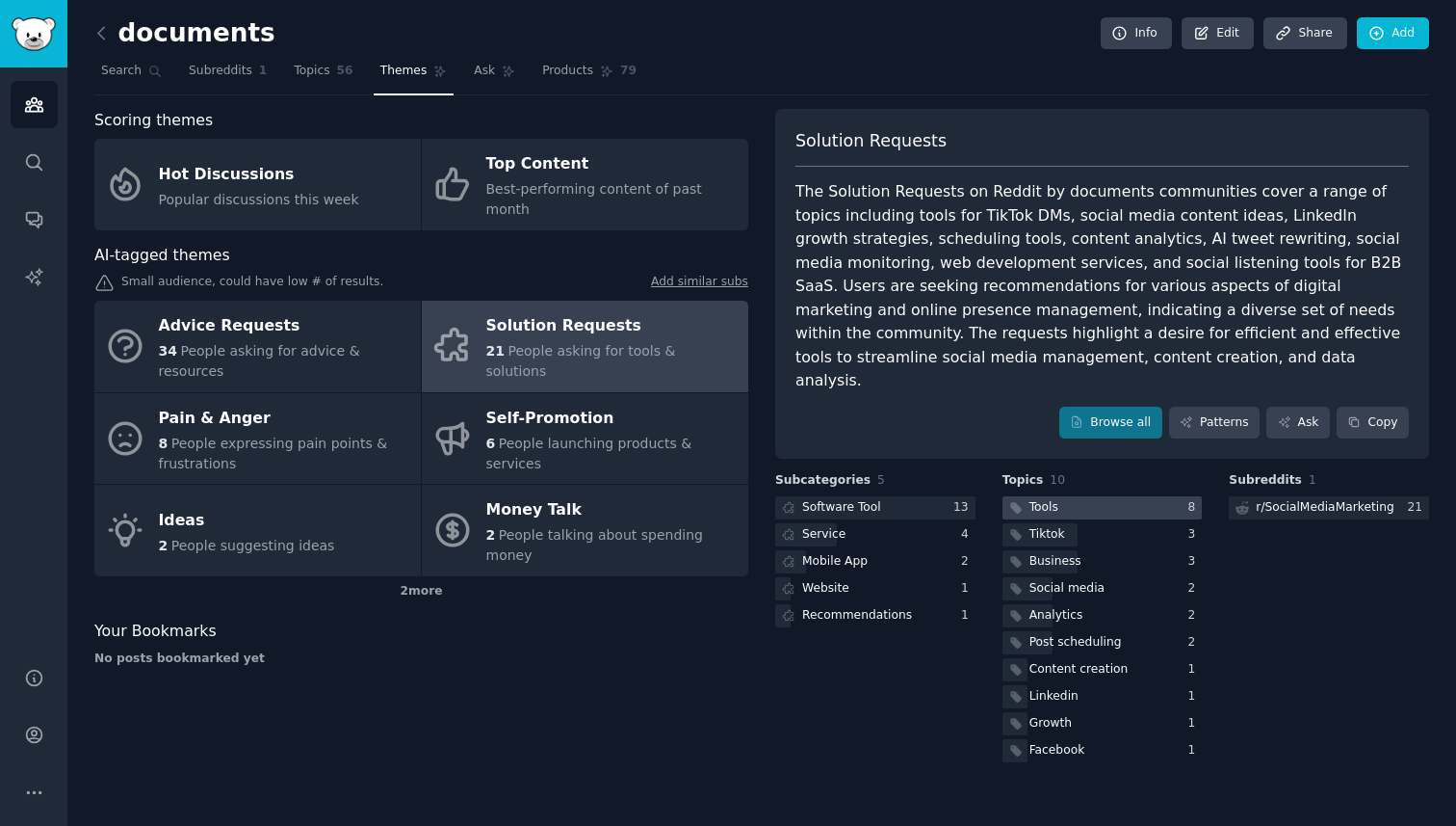
click at [1087, 496] on div at bounding box center [1102, 508] width 200 height 24
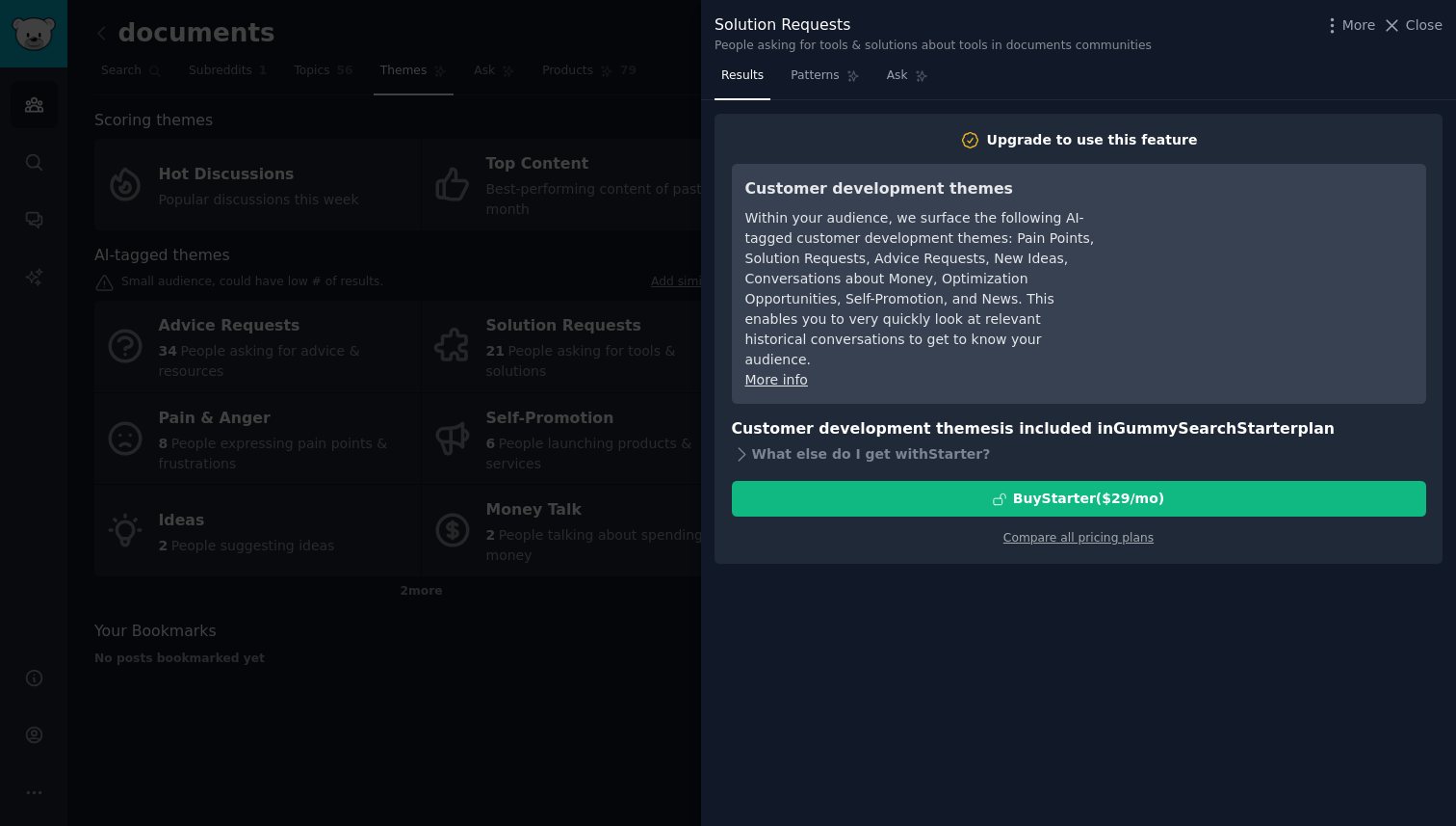
click at [600, 394] on div at bounding box center [728, 413] width 1456 height 826
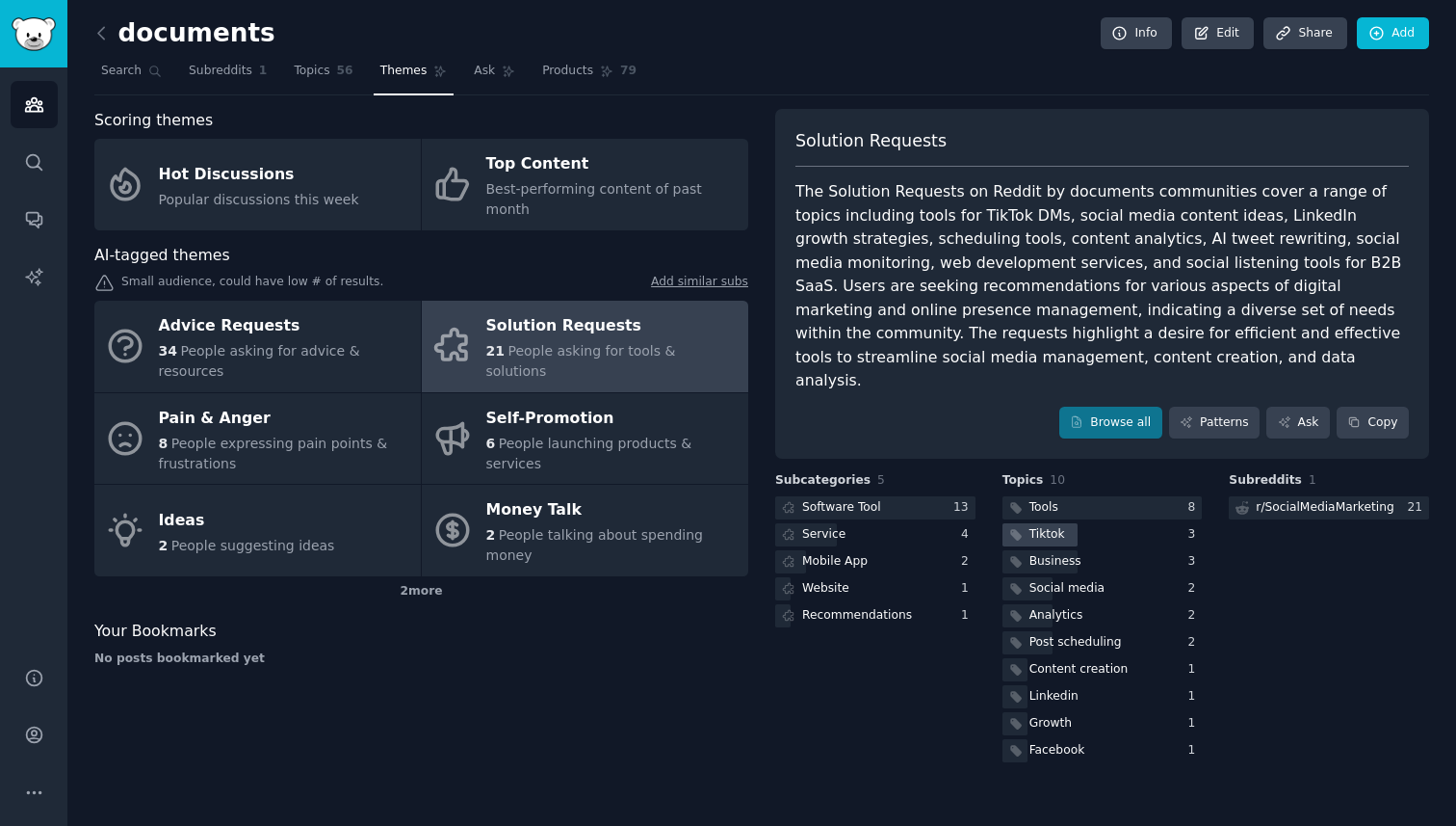
click at [1064, 523] on div "Tiktok" at bounding box center [1035, 535] width 66 height 24
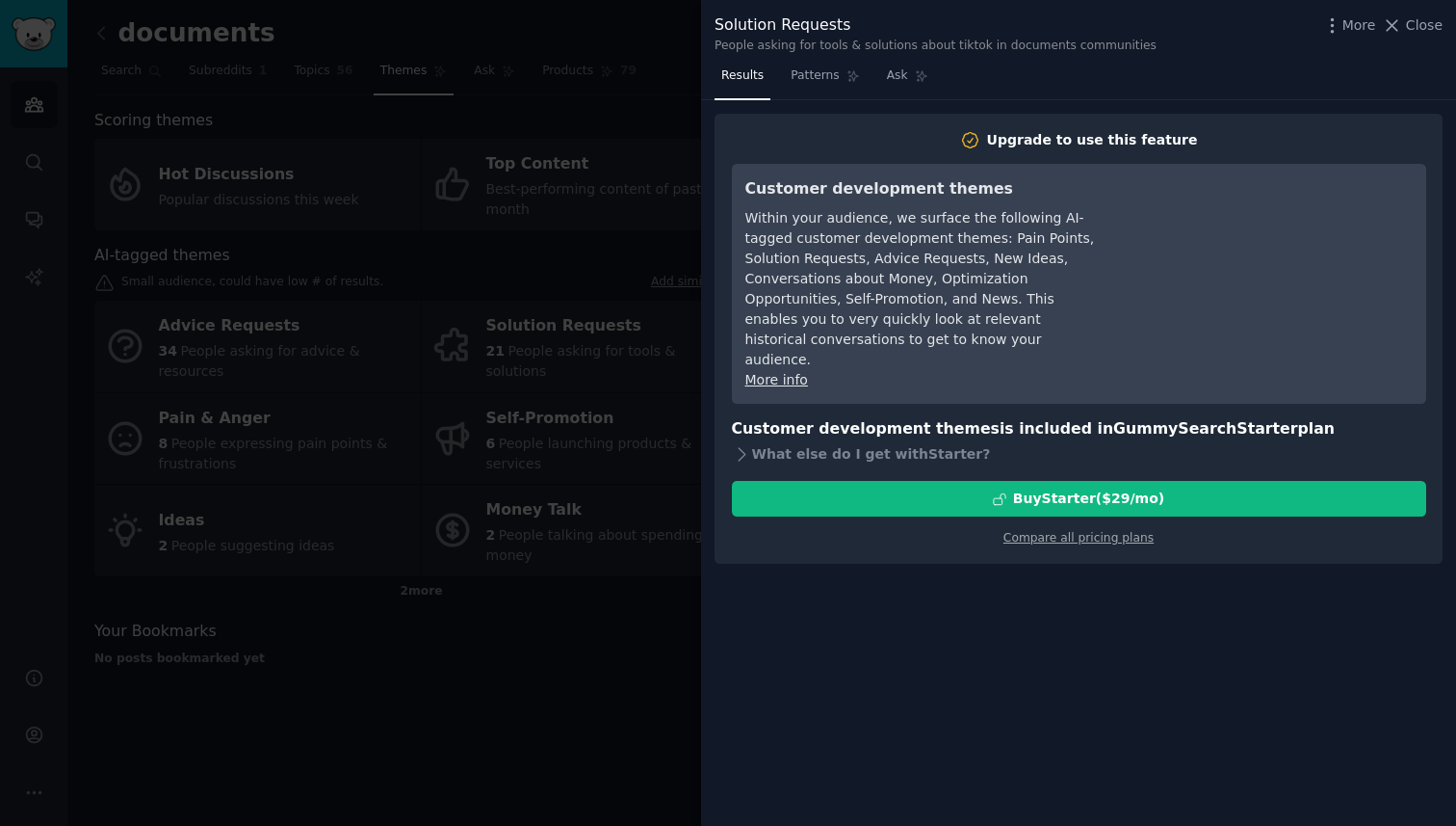
click at [610, 639] on div at bounding box center [728, 413] width 1456 height 826
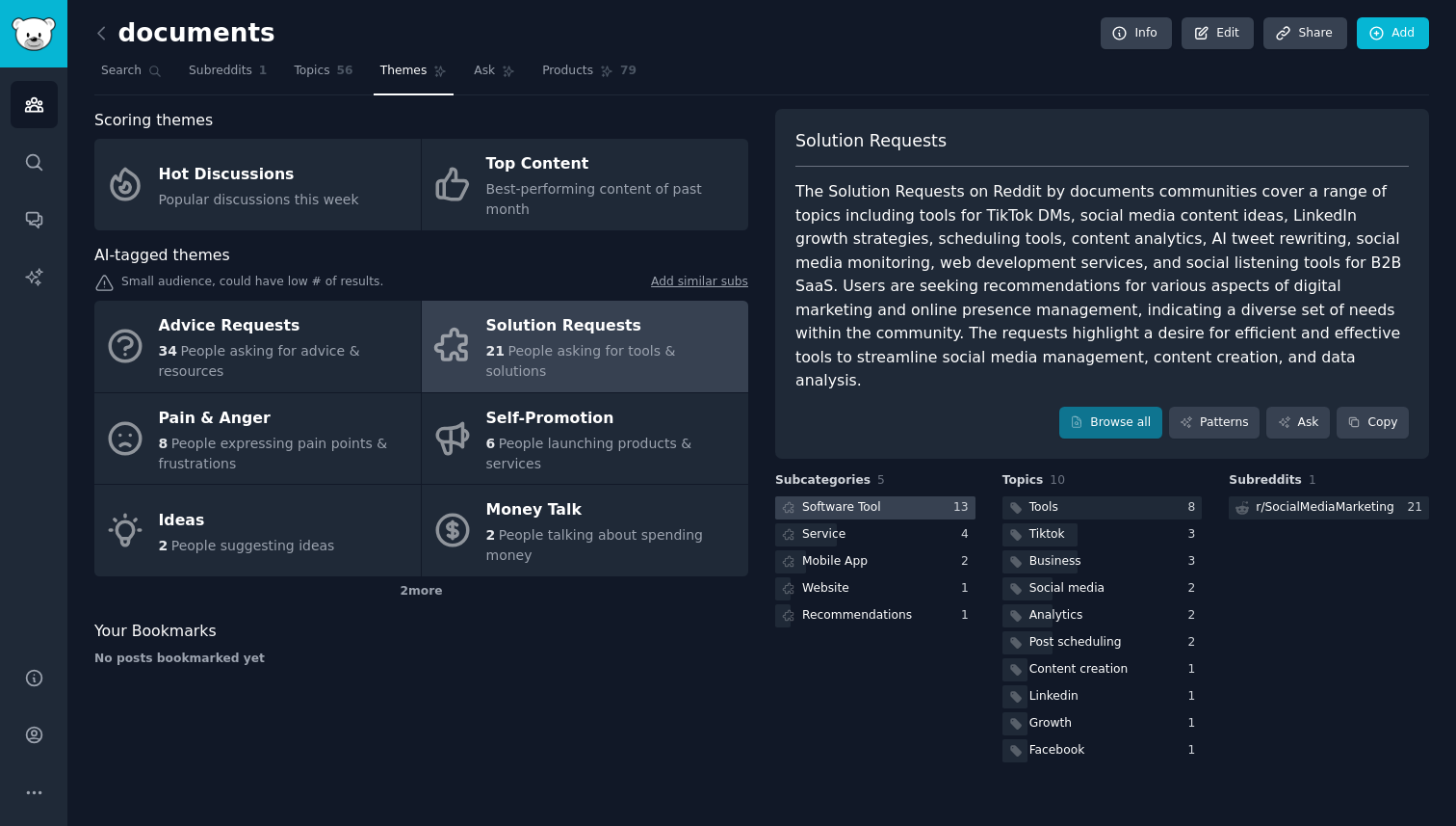
click at [837, 499] on div "Software Tool" at bounding box center [841, 508] width 79 height 18
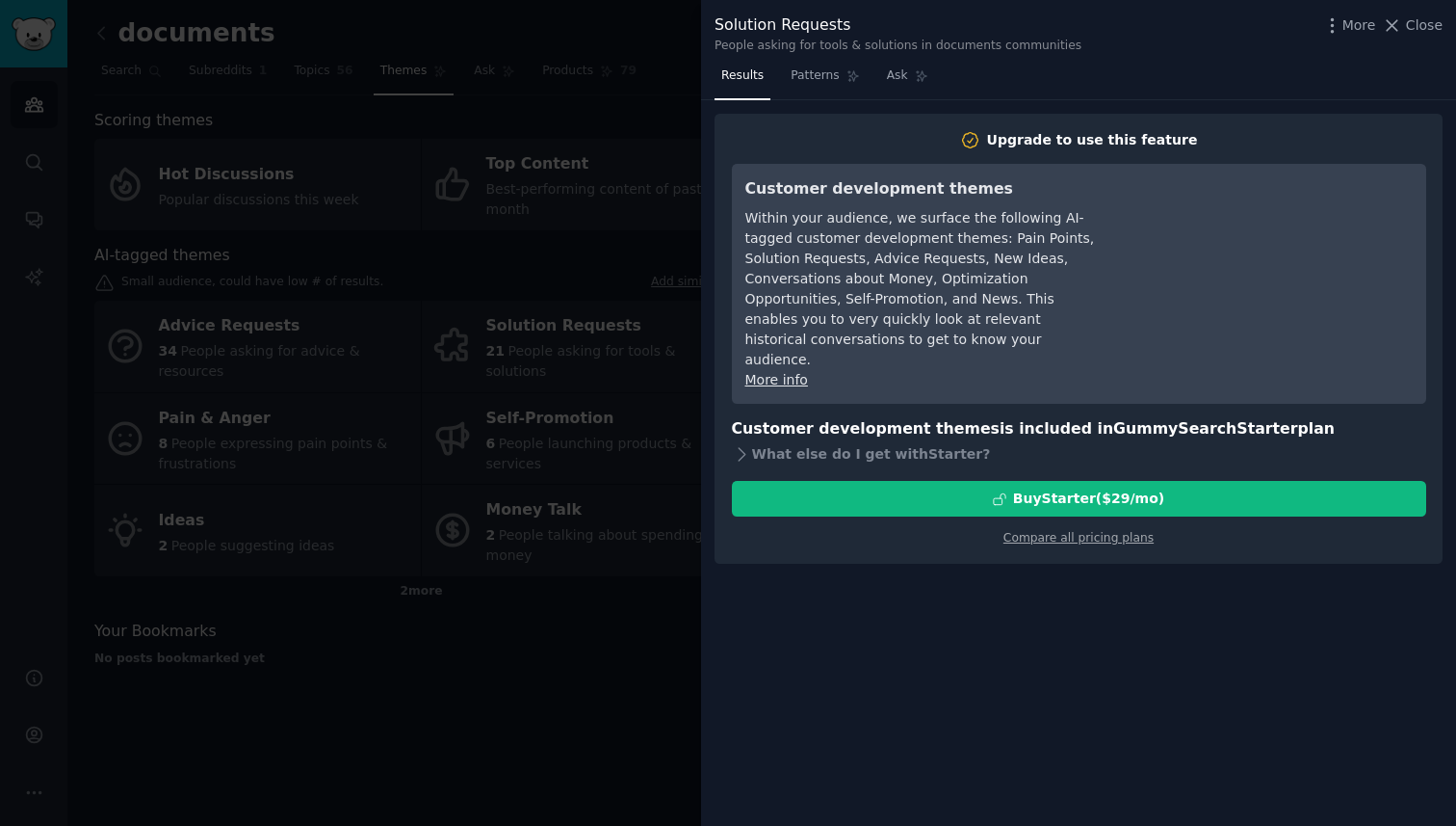
click at [679, 658] on div at bounding box center [728, 413] width 1456 height 826
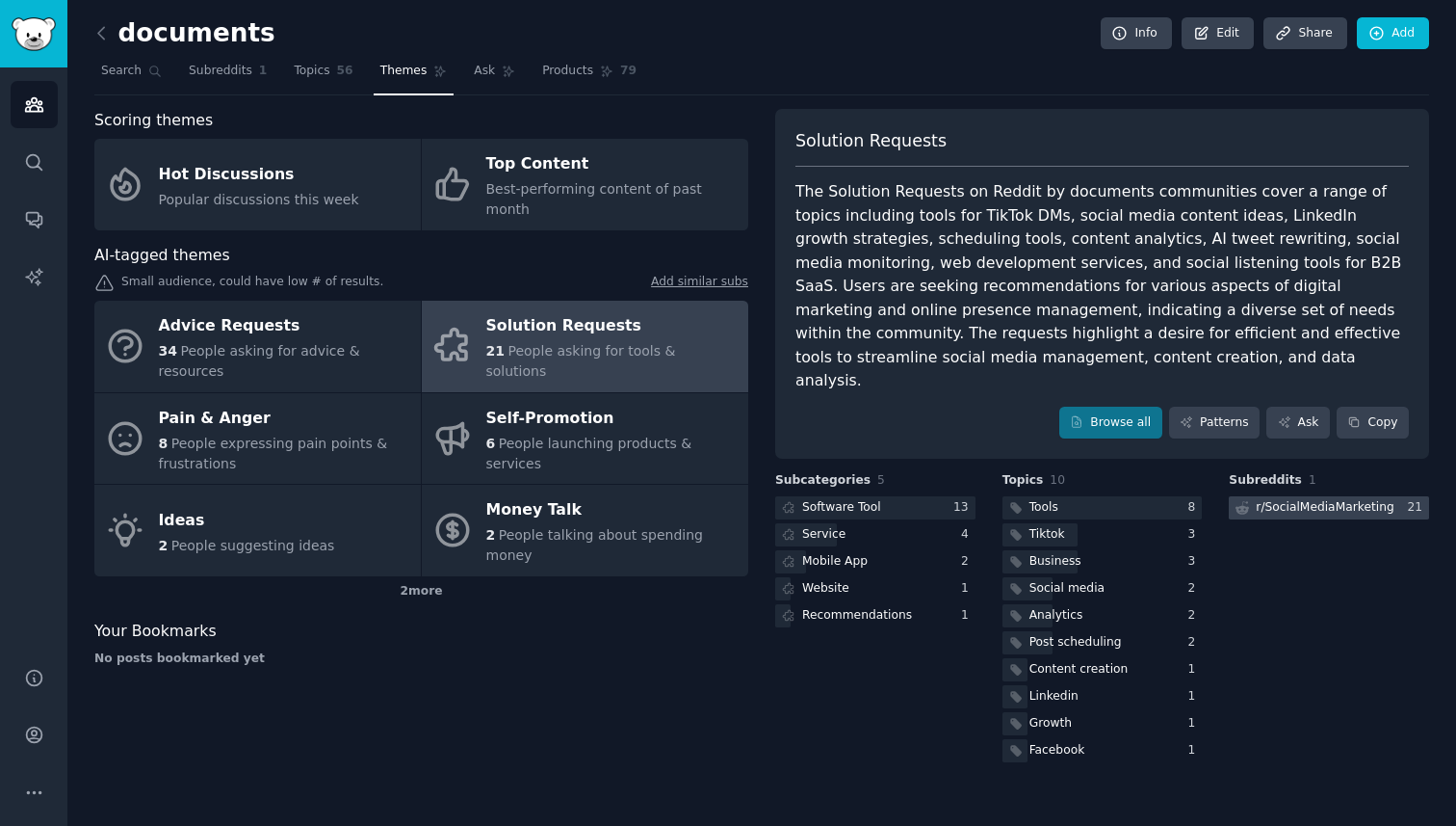
click at [1347, 499] on div "r/ SocialMediaMarketing" at bounding box center [1325, 508] width 138 height 18
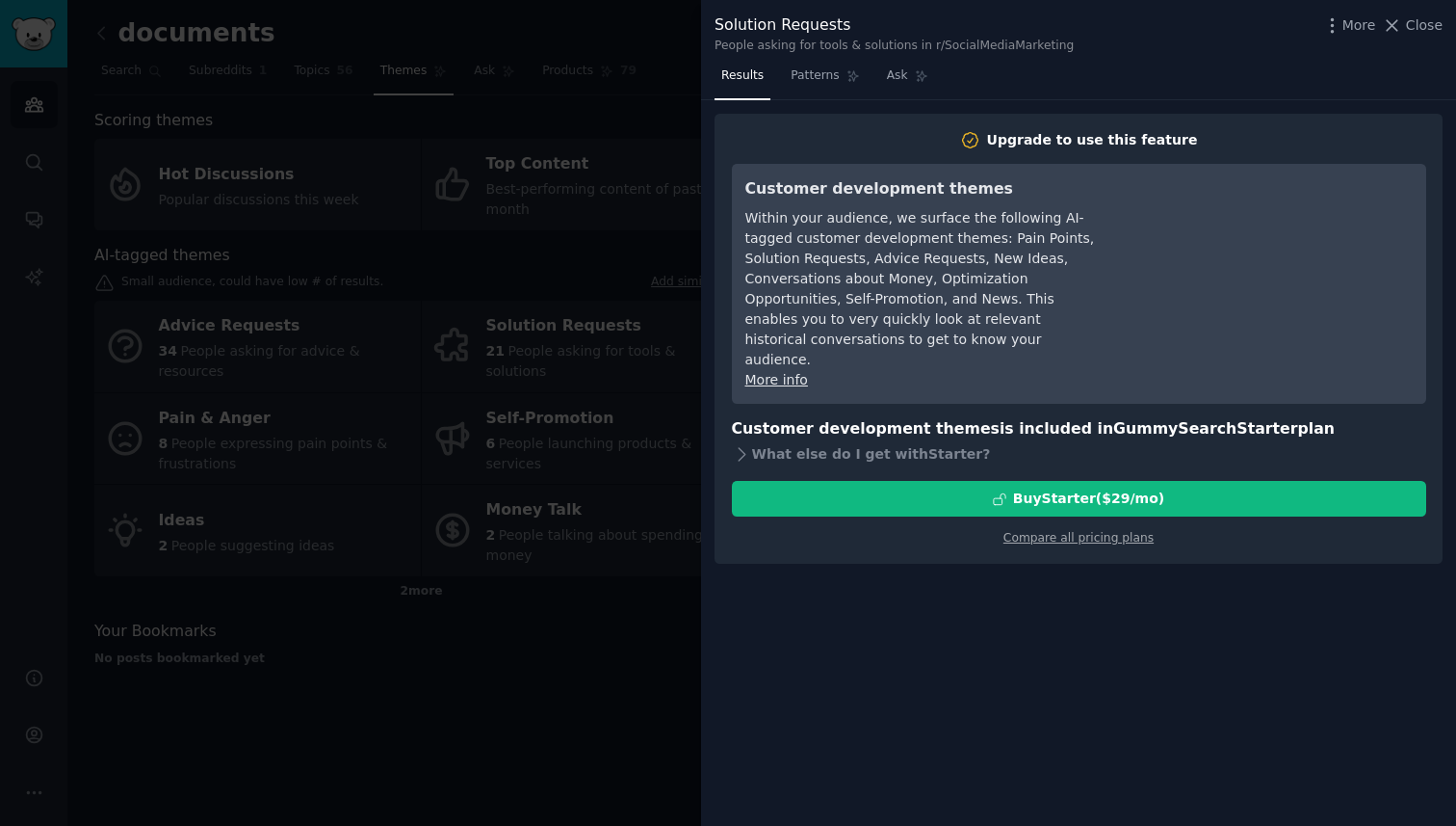
click at [685, 516] on div at bounding box center [728, 413] width 1456 height 826
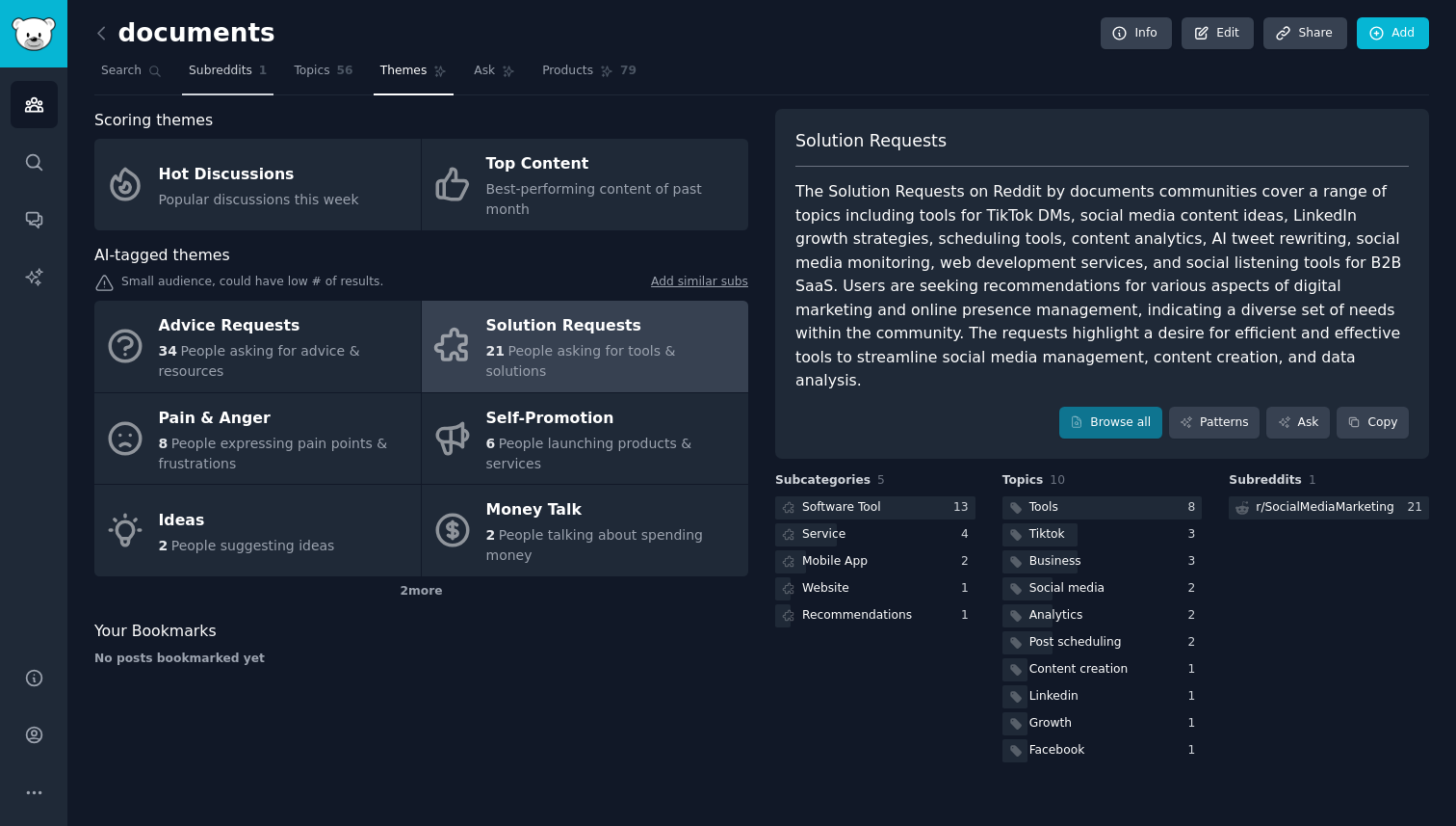
click at [224, 70] on span "Subreddits" at bounding box center [221, 72] width 64 height 18
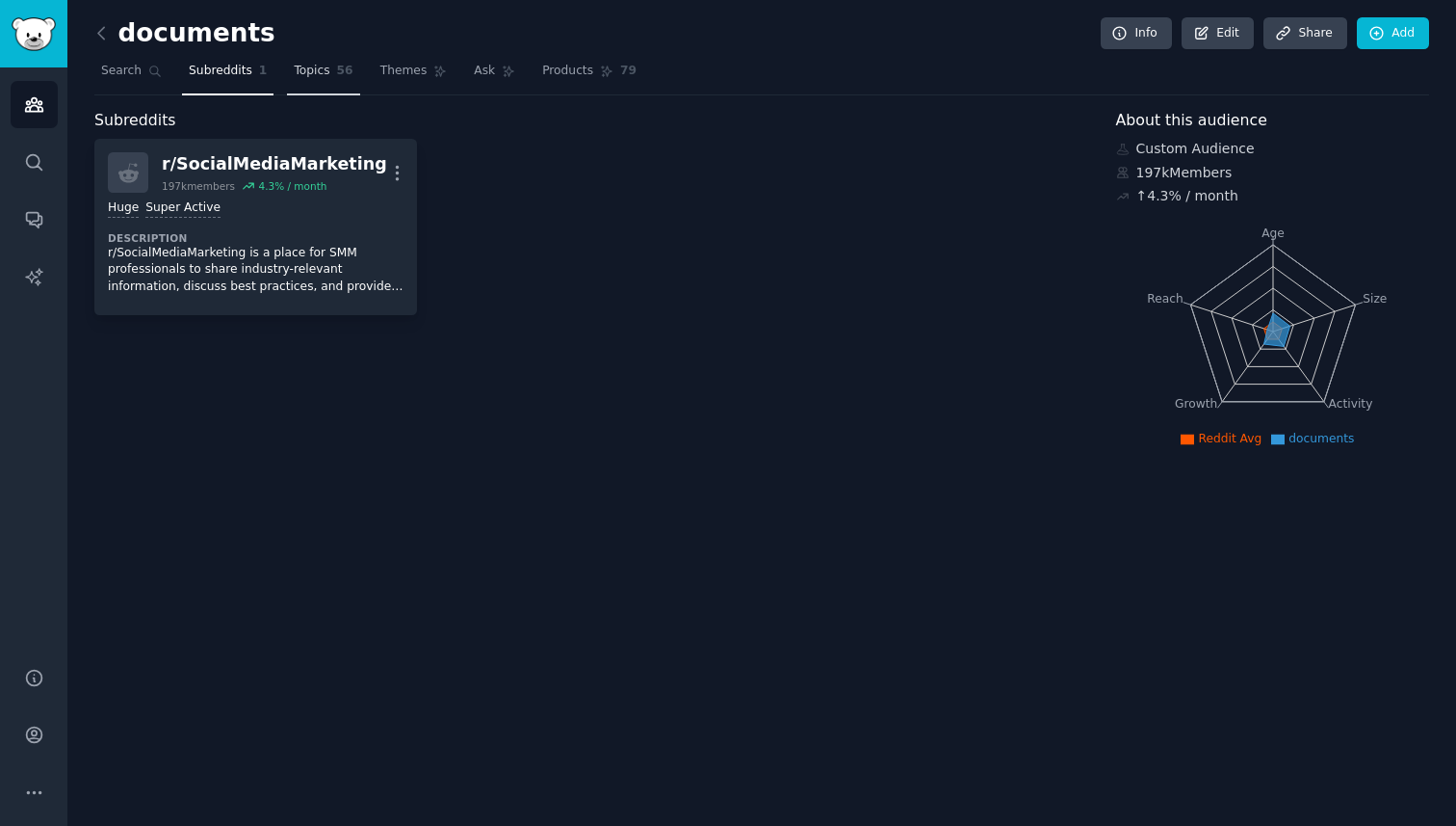
click at [309, 68] on span "Topics" at bounding box center [311, 72] width 35 height 18
